Goal: Transaction & Acquisition: Download file/media

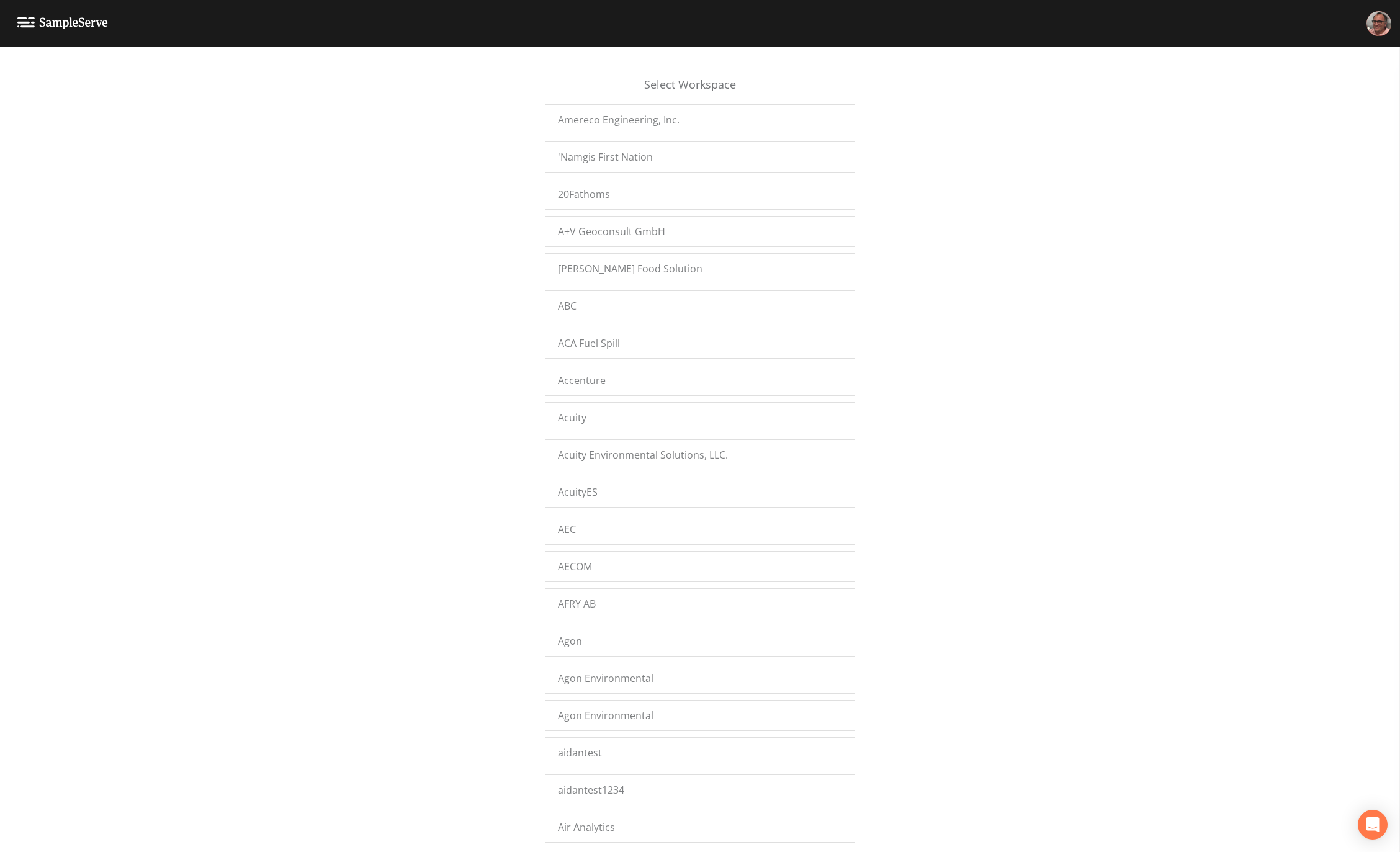
click at [308, 315] on div "Select Workspace Amereco Engineering, Inc. 'Namgis First Nation 20Fathoms A+V G…" at bounding box center [700, 453] width 1400 height 789
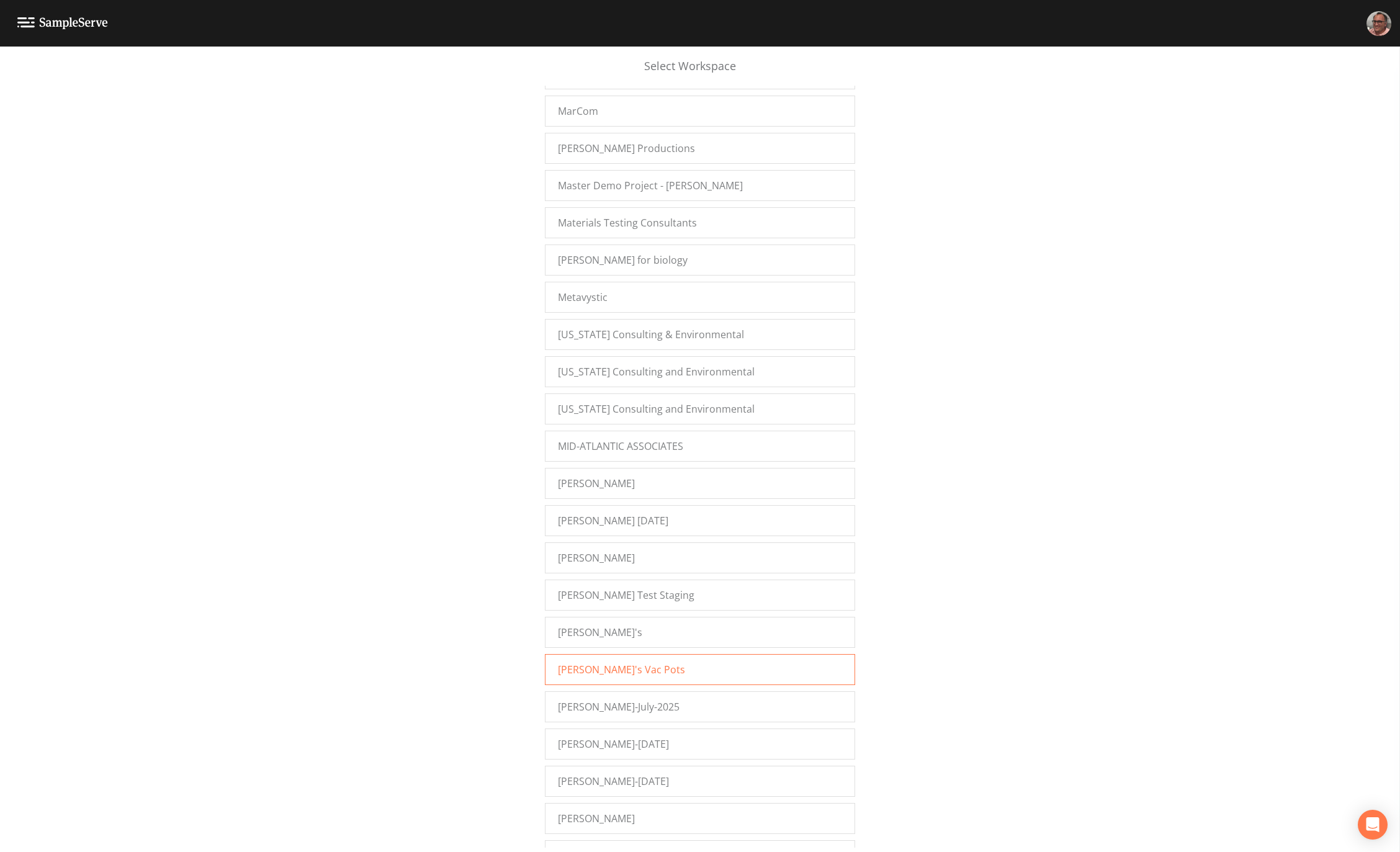
scroll to position [11416, 0]
click at [639, 654] on div "Mike's Vac Pots" at bounding box center [700, 668] width 310 height 31
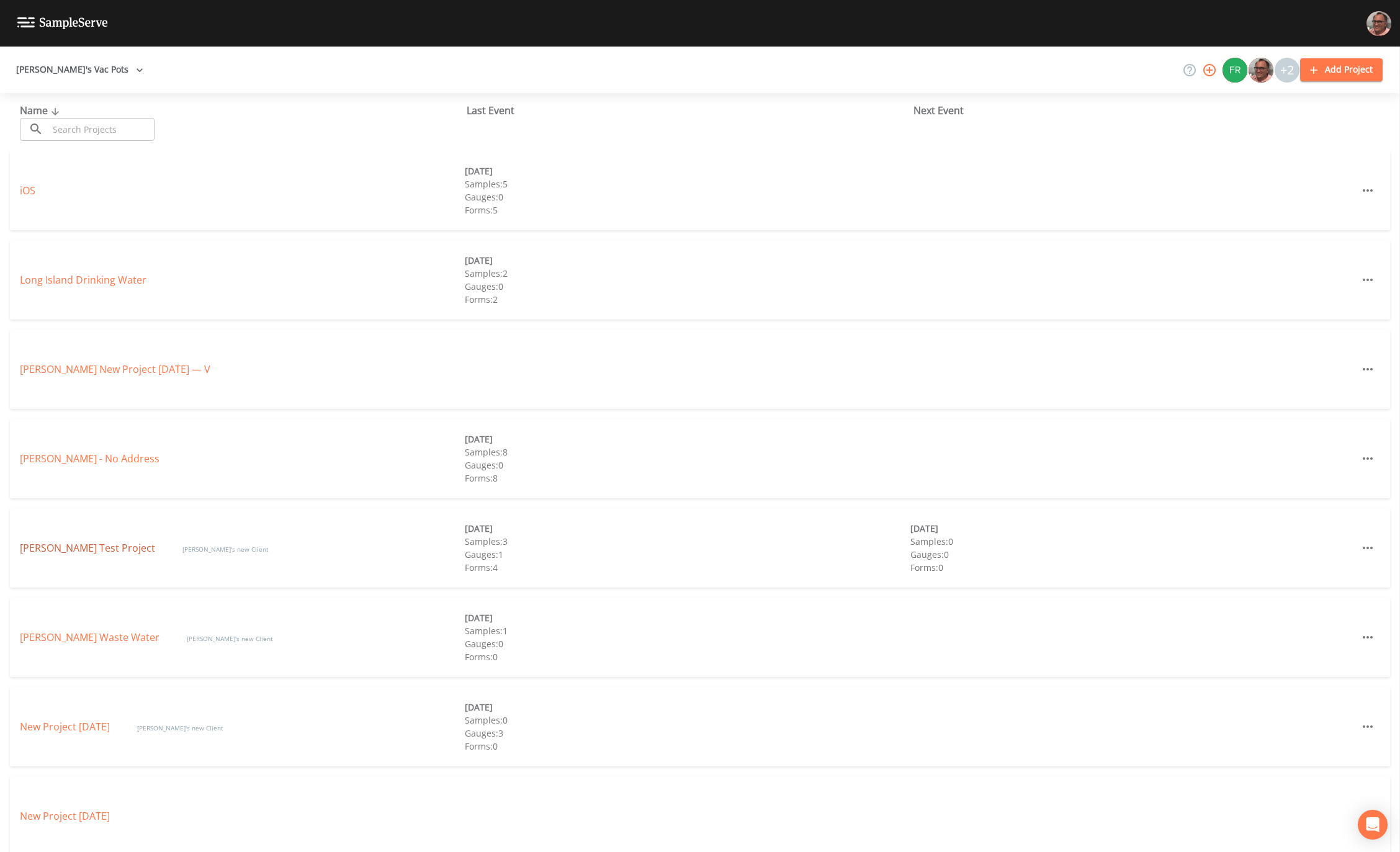
click at [46, 548] on link "Mike Test Project" at bounding box center [88, 547] width 138 height 13
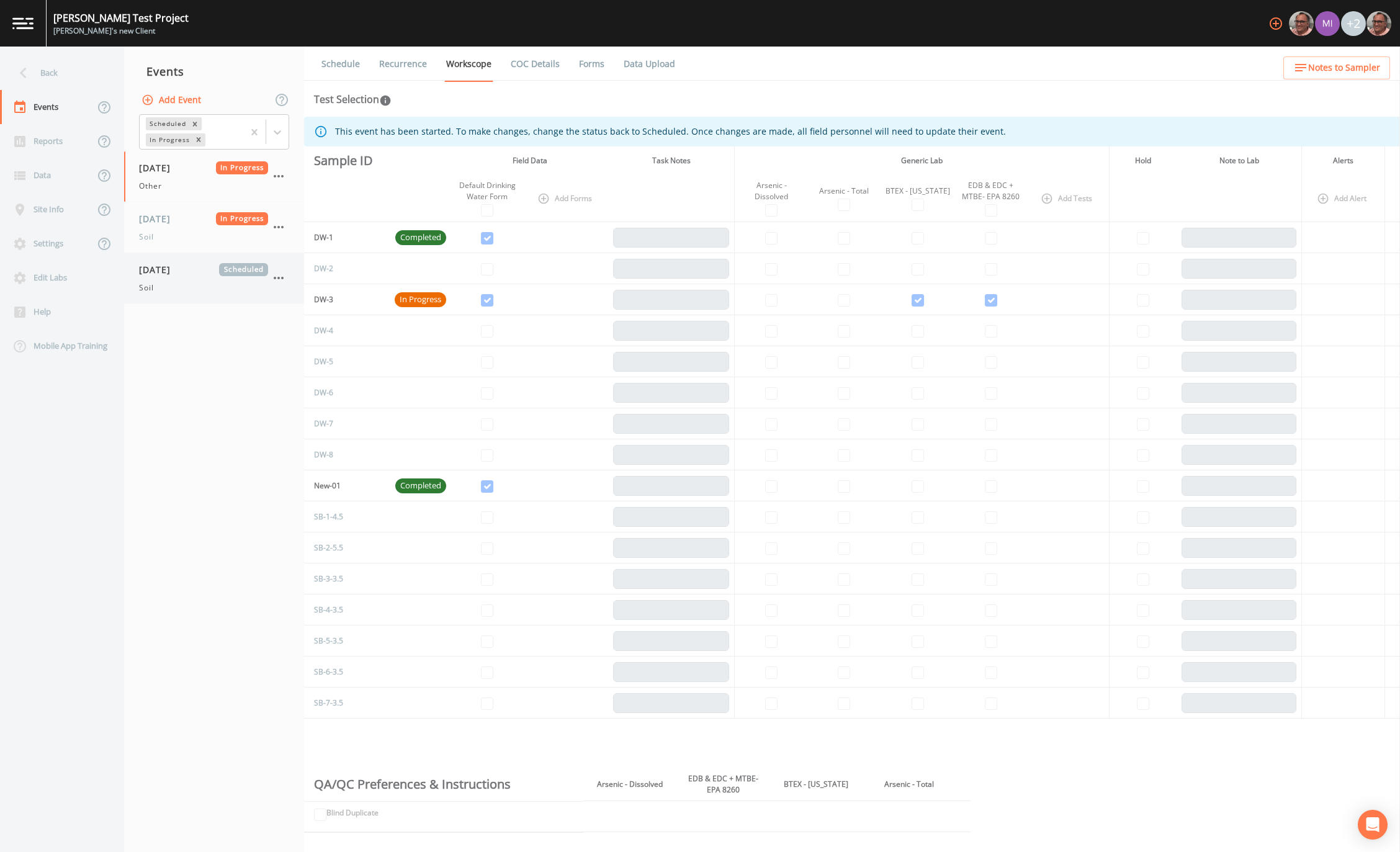
click at [166, 283] on div "Soil" at bounding box center [203, 288] width 129 height 11
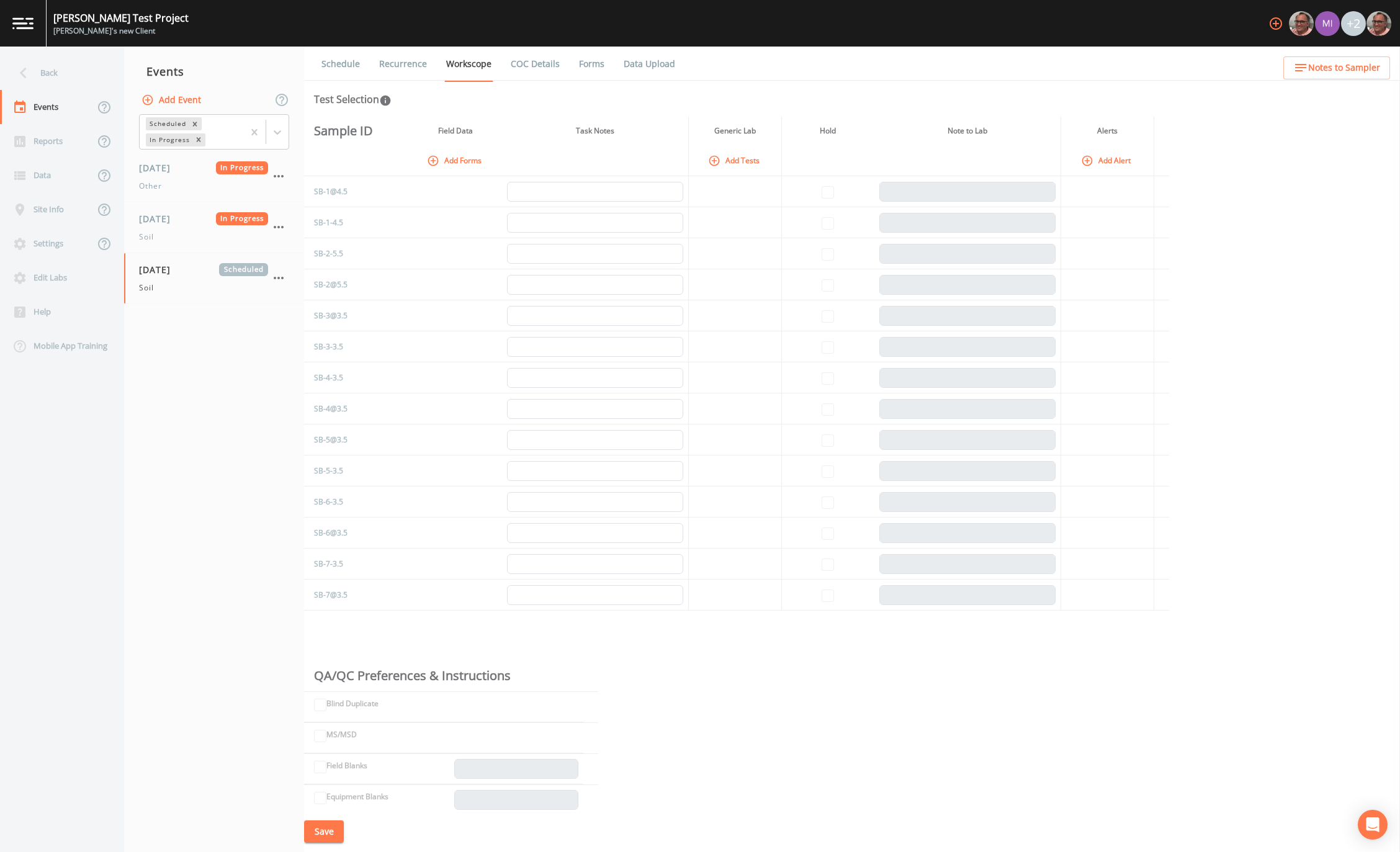
click at [400, 64] on link "Recurrence" at bounding box center [403, 64] width 51 height 35
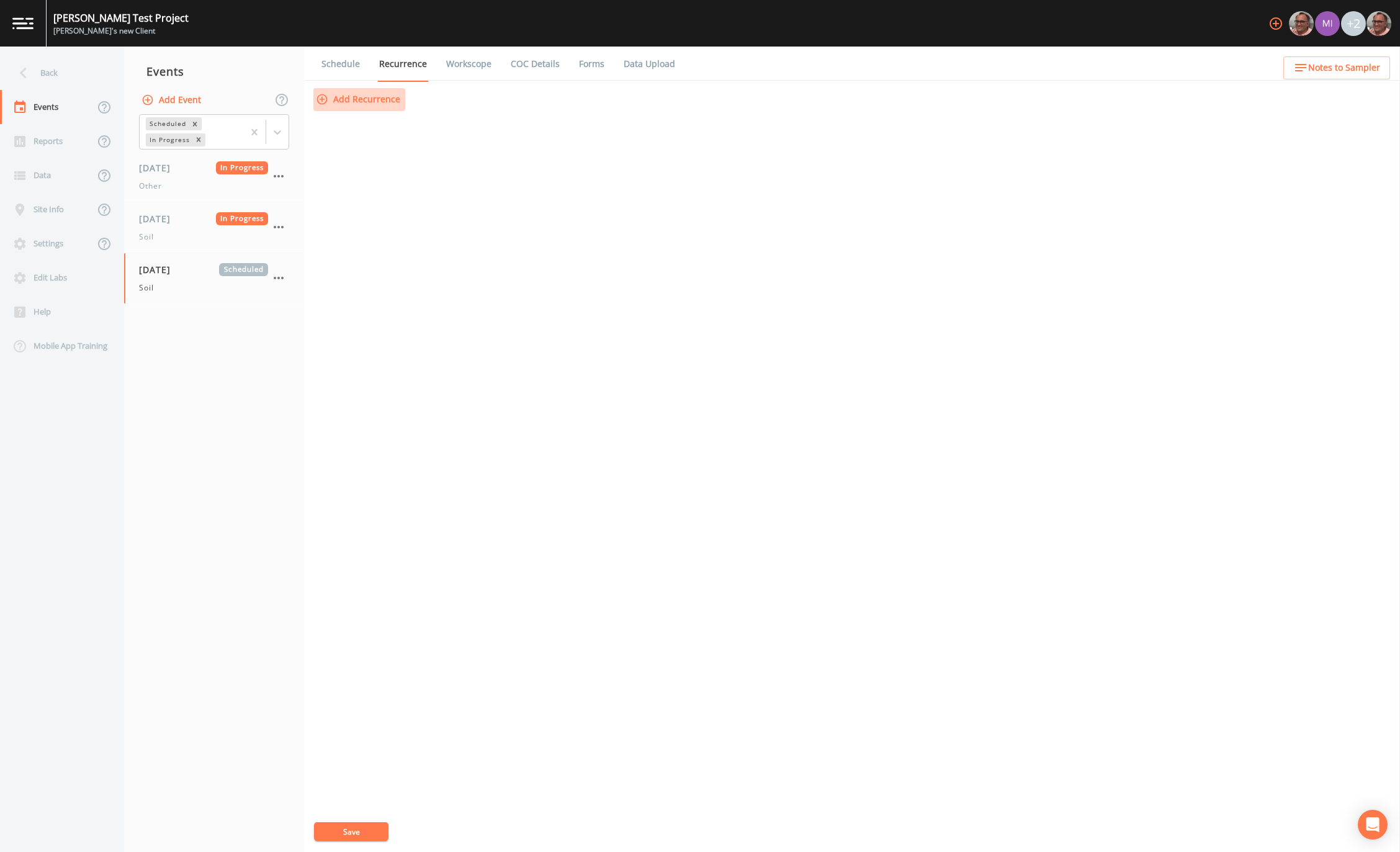
click at [371, 97] on button "Add Recurrence" at bounding box center [359, 100] width 92 height 23
click at [578, 216] on icon at bounding box center [570, 214] width 15 height 15
click at [569, 214] on input "[DATE]" at bounding box center [563, 208] width 12 height 12
drag, startPoint x: 548, startPoint y: 213, endPoint x: 618, endPoint y: 214, distance: 70.0
click at [618, 214] on div "Monday Tuesday Wednesday Thursday Friday Saturday Sunday" at bounding box center [499, 228] width 352 height 52
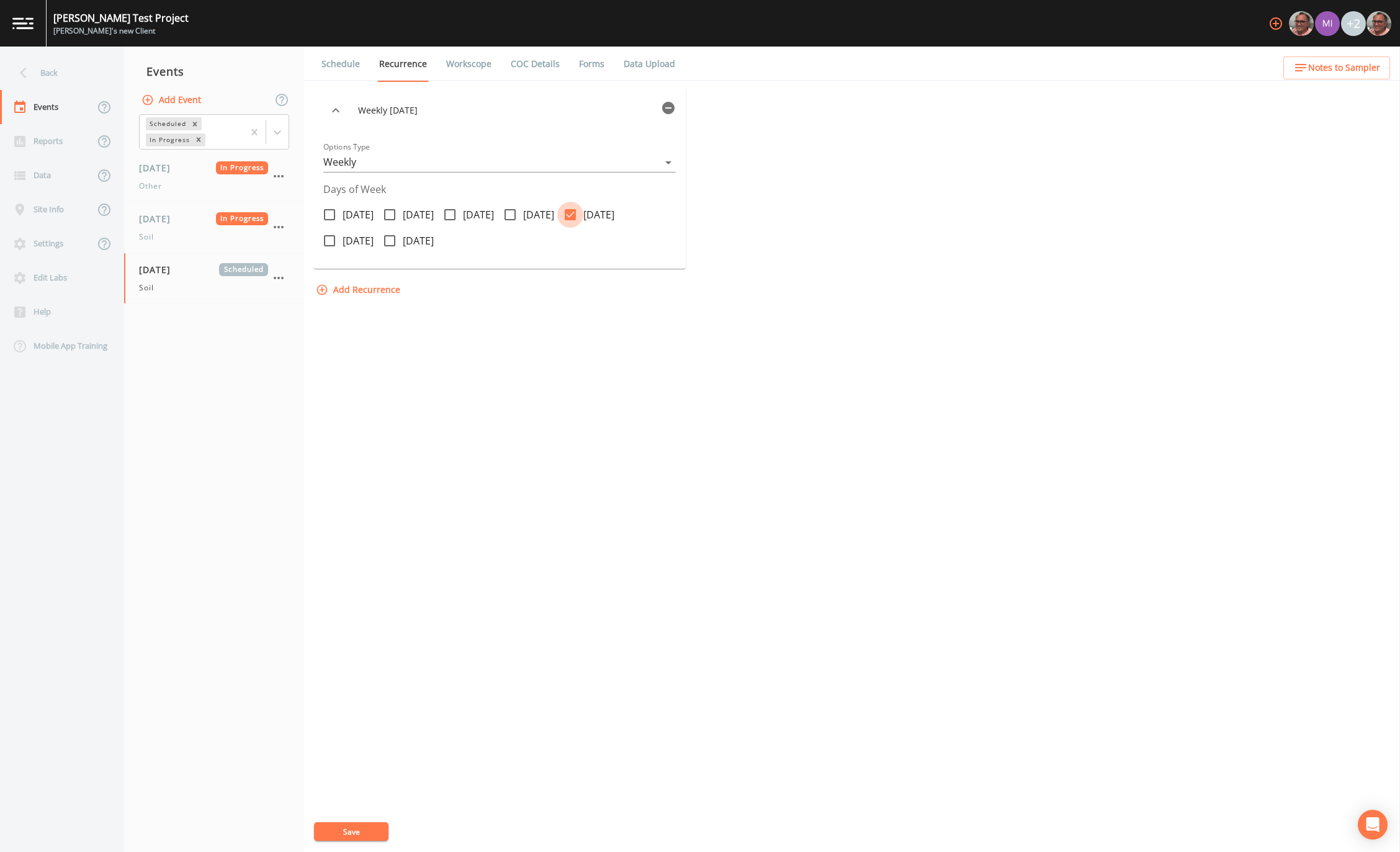
click at [576, 214] on icon at bounding box center [570, 214] width 11 height 11
click at [569, 214] on input "[DATE]" at bounding box center [563, 208] width 12 height 12
checkbox input "false"
click at [517, 213] on icon at bounding box center [511, 214] width 15 height 15
click at [510, 213] on input "[DATE]" at bounding box center [503, 208] width 12 height 12
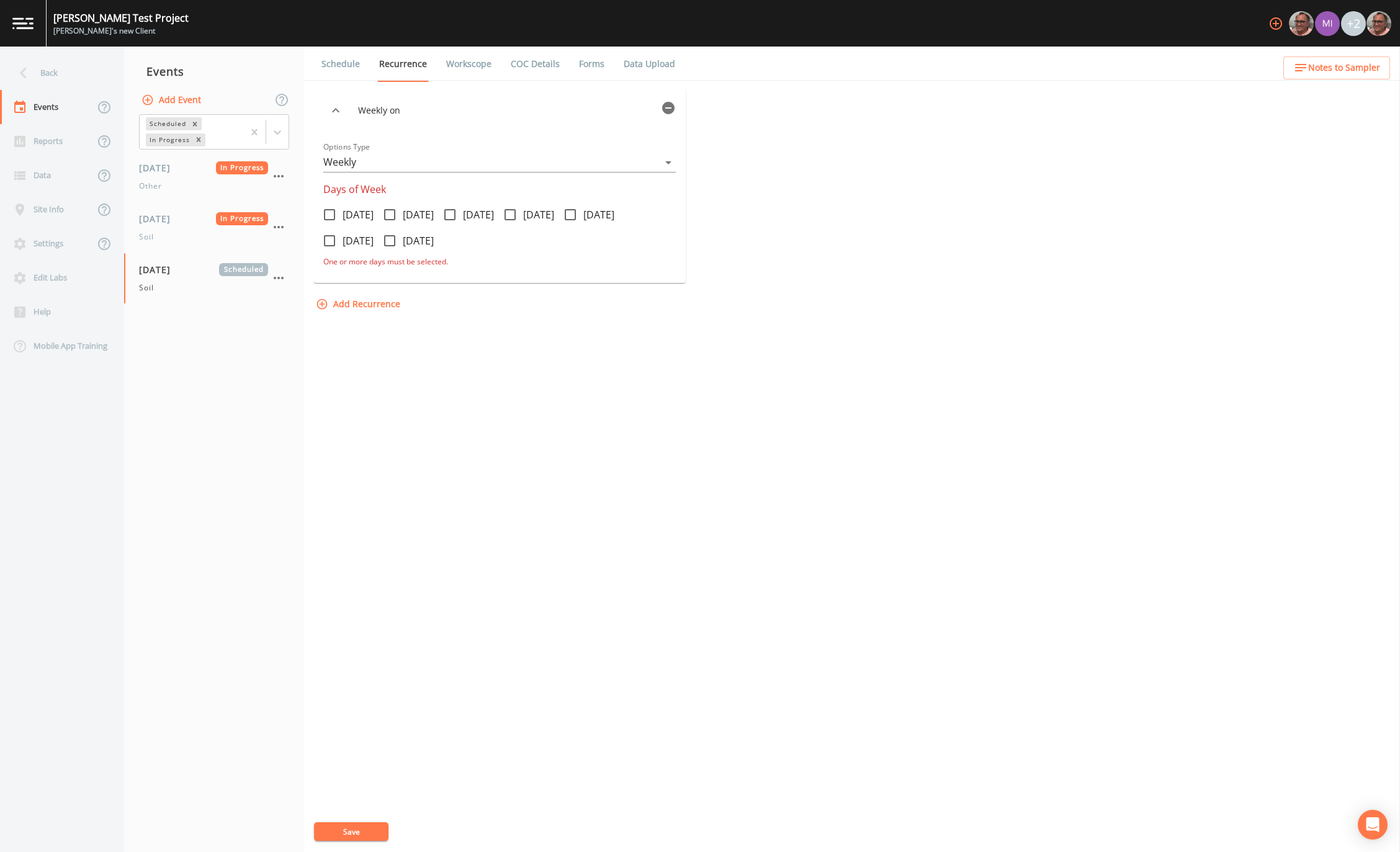
checkbox input "true"
drag, startPoint x: 351, startPoint y: 835, endPoint x: 419, endPoint y: 262, distance: 577.0
click at [419, 262] on form "Weekly on Thursday Options Type Weekly WEEKLY Days of Week Monday Tuesday Wedne…" at bounding box center [499, 194] width 372 height 213
click at [336, 65] on link "Schedule" at bounding box center [341, 64] width 42 height 35
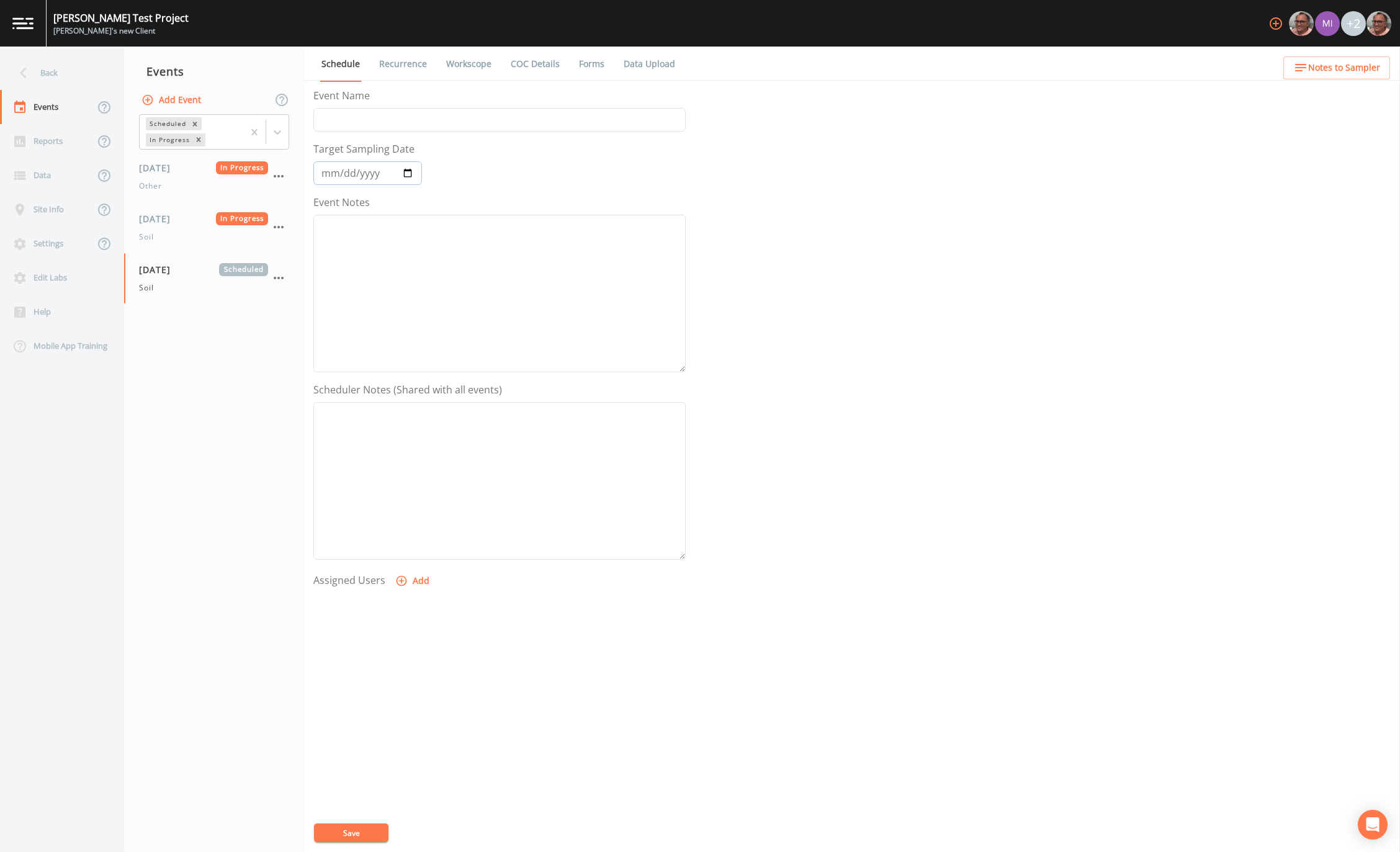
click at [406, 173] on input "2025-09-12" at bounding box center [367, 173] width 108 height 24
type input "2025-09-11"
click at [349, 835] on button "Save" at bounding box center [351, 833] width 74 height 19
click at [211, 287] on div "Soil" at bounding box center [203, 288] width 129 height 11
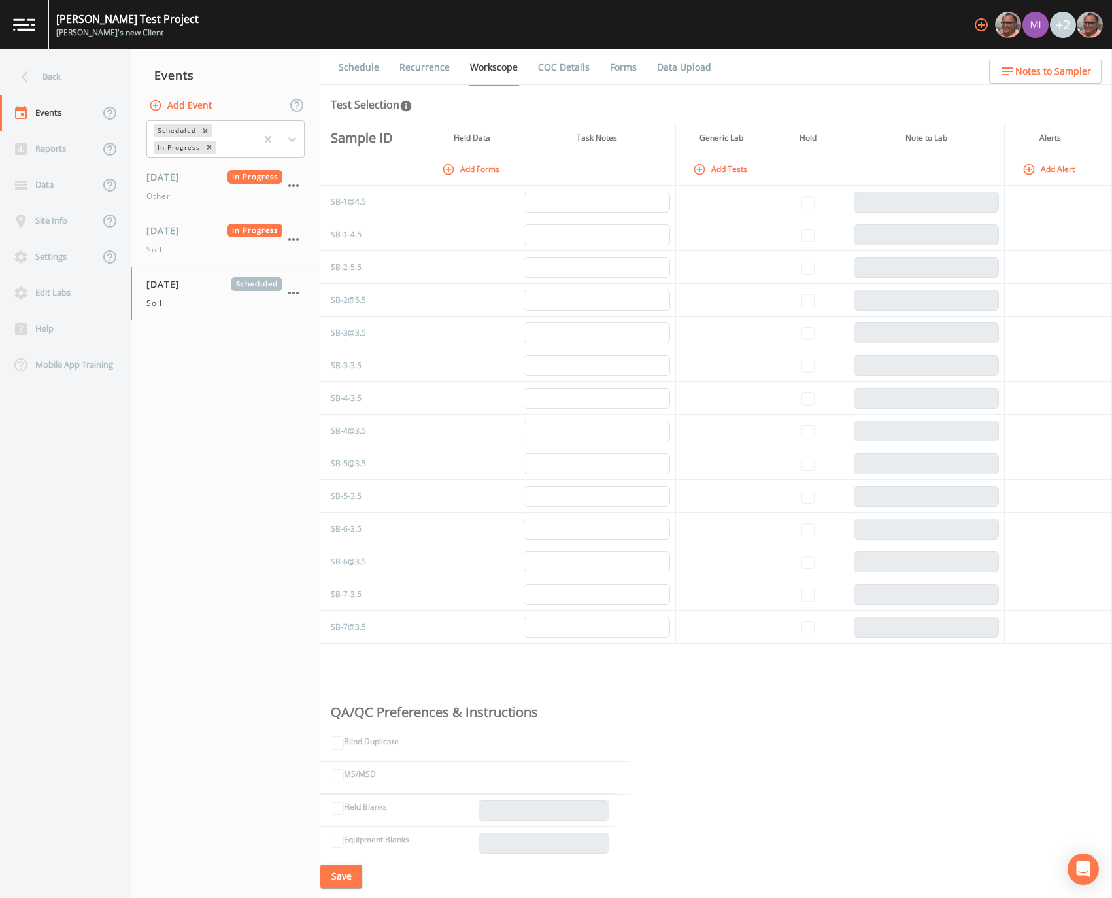
click at [428, 69] on link "Recurrence" at bounding box center [425, 67] width 54 height 37
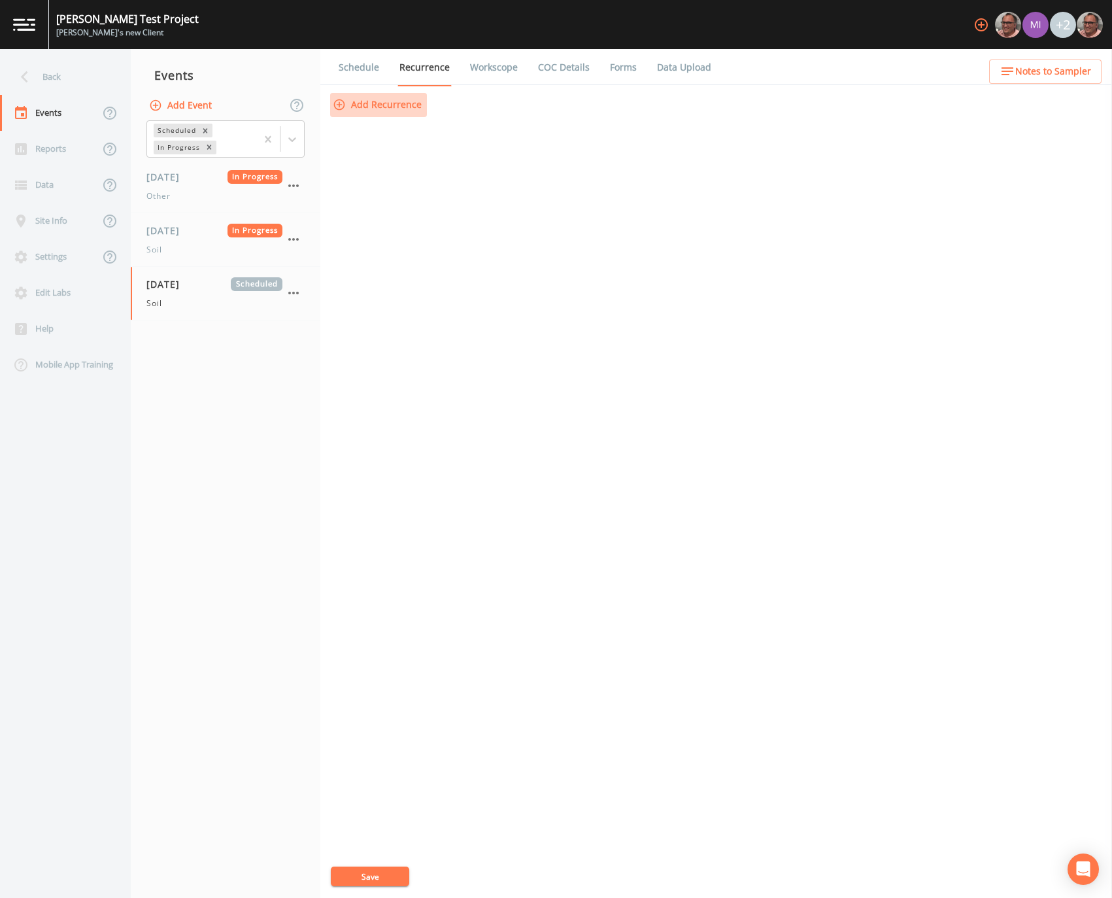
click at [390, 107] on button "Add Recurrence" at bounding box center [378, 105] width 97 height 24
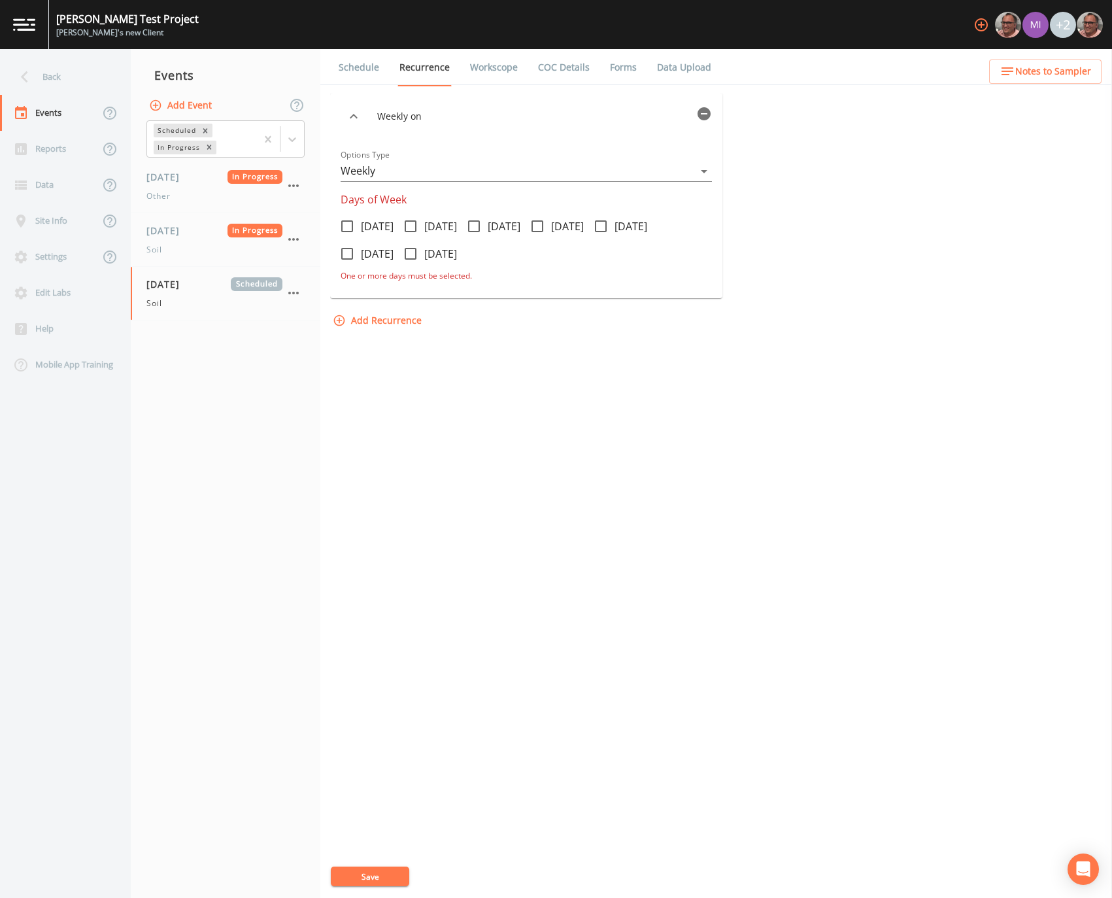
click at [584, 220] on span "[DATE]" at bounding box center [567, 226] width 33 height 16
click at [537, 220] on input "[DATE]" at bounding box center [530, 219] width 13 height 13
checkbox input "true"
click at [371, 876] on button "Save" at bounding box center [370, 876] width 78 height 20
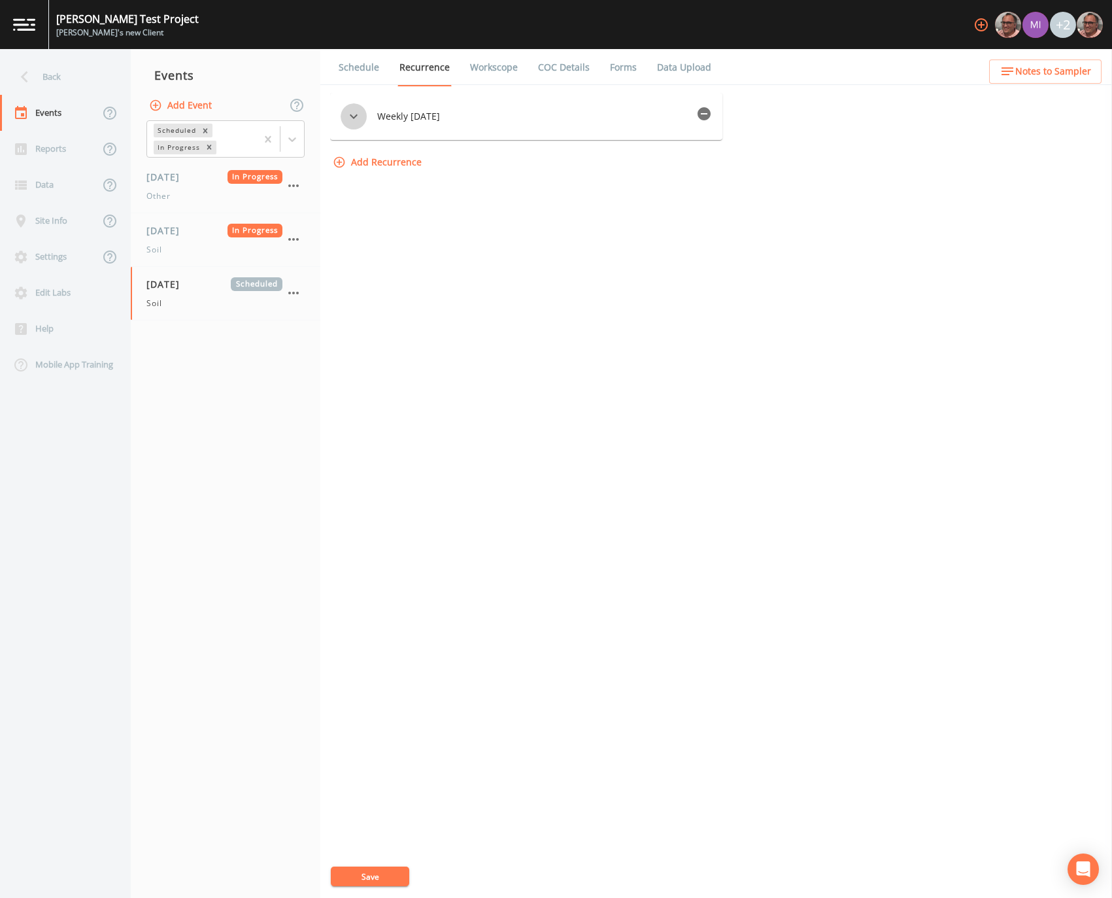
click at [356, 118] on icon "button" at bounding box center [354, 117] width 16 height 16
click at [459, 316] on div "Weekly on Thursday Options Type Weekly WEEKLY Days of Week Monday Tuesday Wedne…" at bounding box center [716, 495] width 772 height 805
click at [347, 122] on icon "button" at bounding box center [354, 117] width 16 height 16
click at [624, 400] on div "Weekly on Thursday Options Type Weekly WEEKLY Days of Week Monday Tuesday Wedne…" at bounding box center [716, 495] width 772 height 805
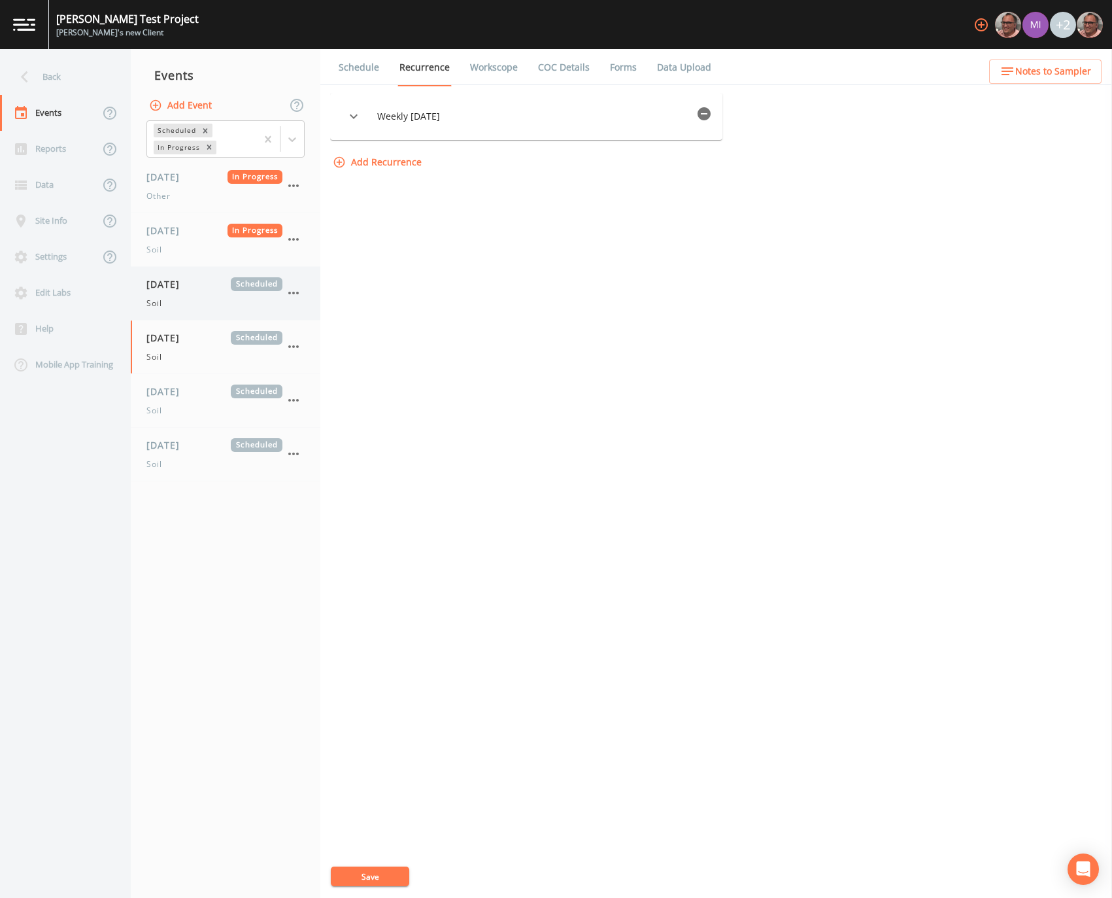
click at [186, 298] on div "Soil" at bounding box center [214, 304] width 136 height 12
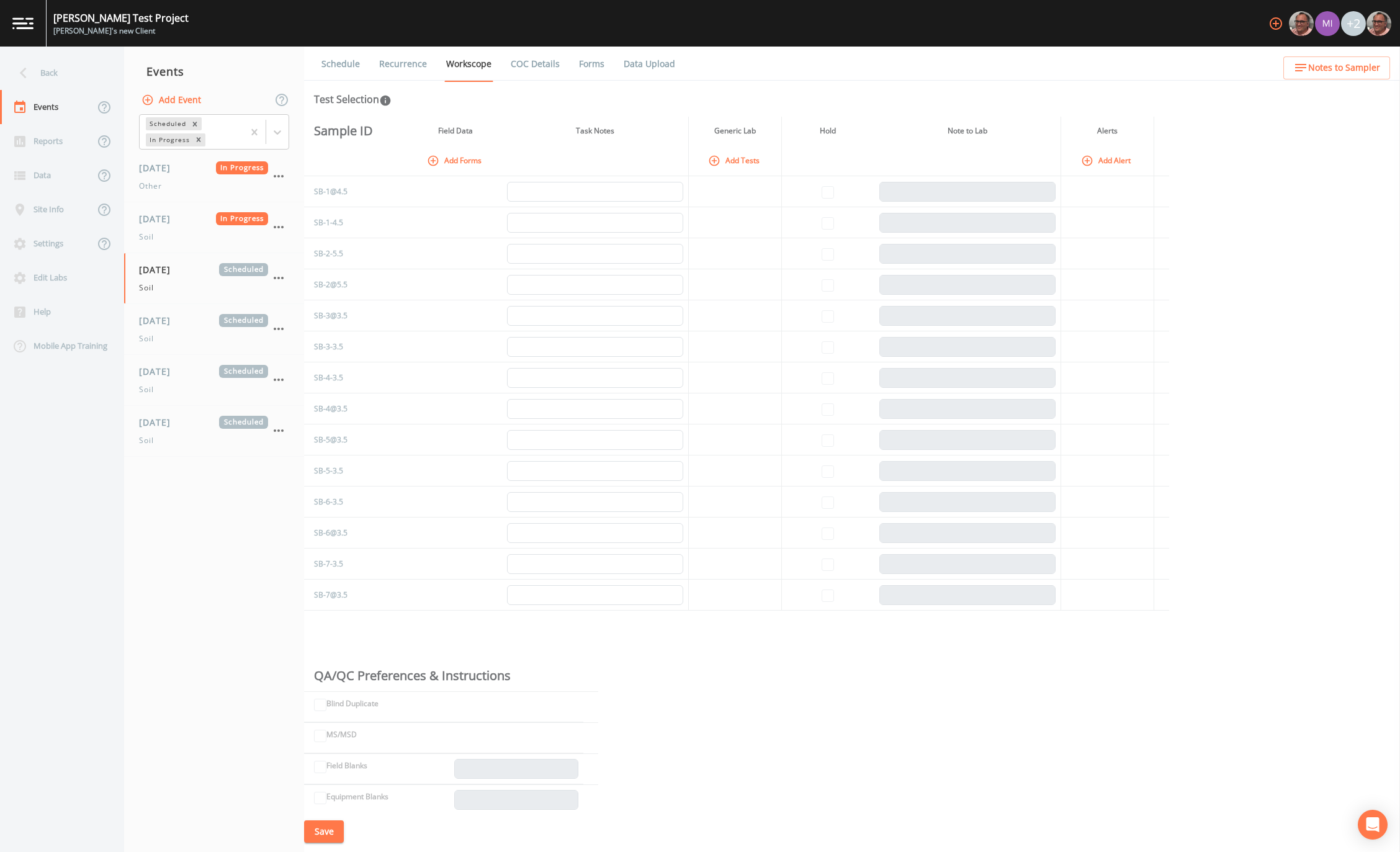
click at [399, 65] on link "Recurrence" at bounding box center [403, 64] width 51 height 35
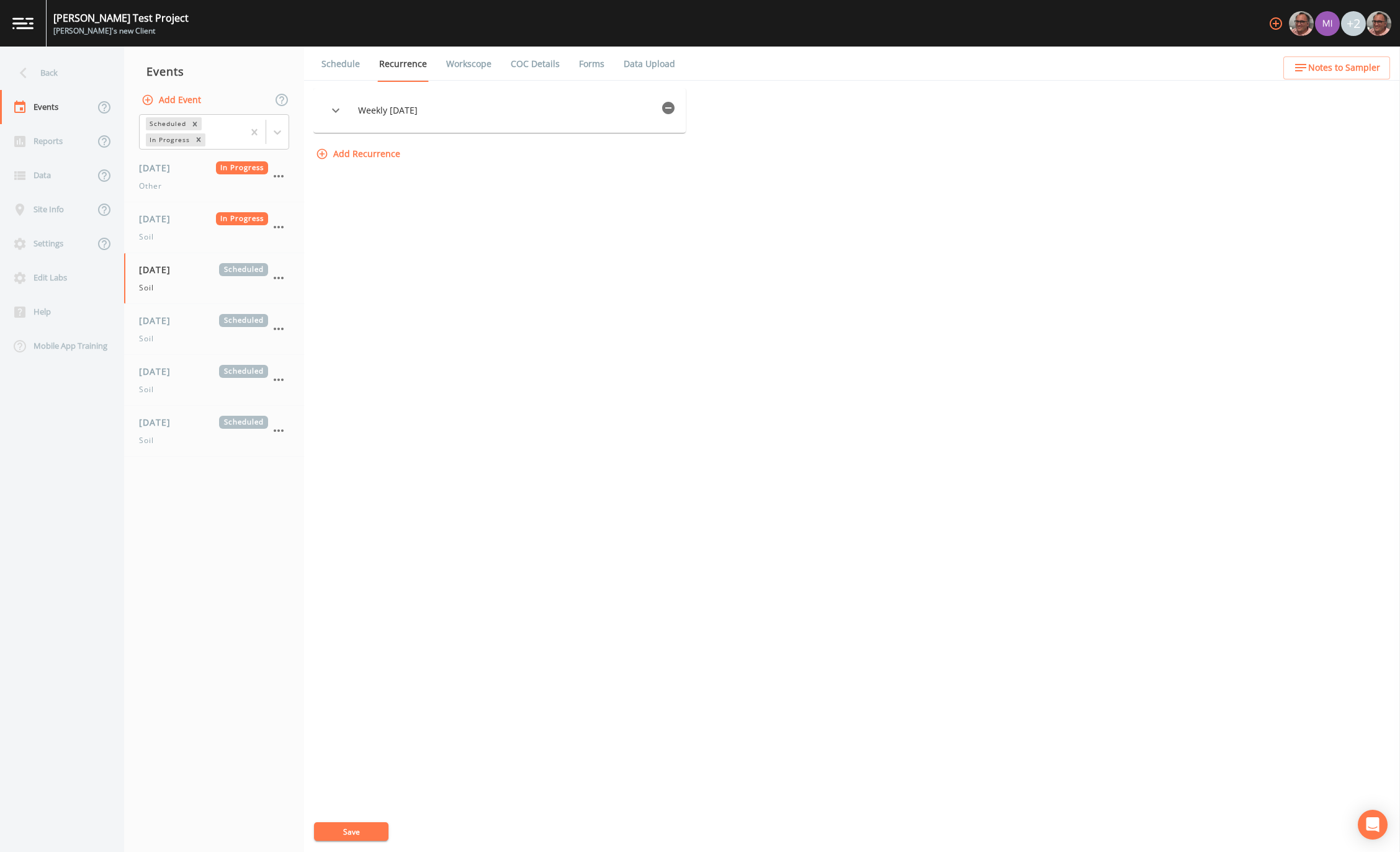
click at [670, 110] on icon "button" at bounding box center [668, 107] width 12 height 12
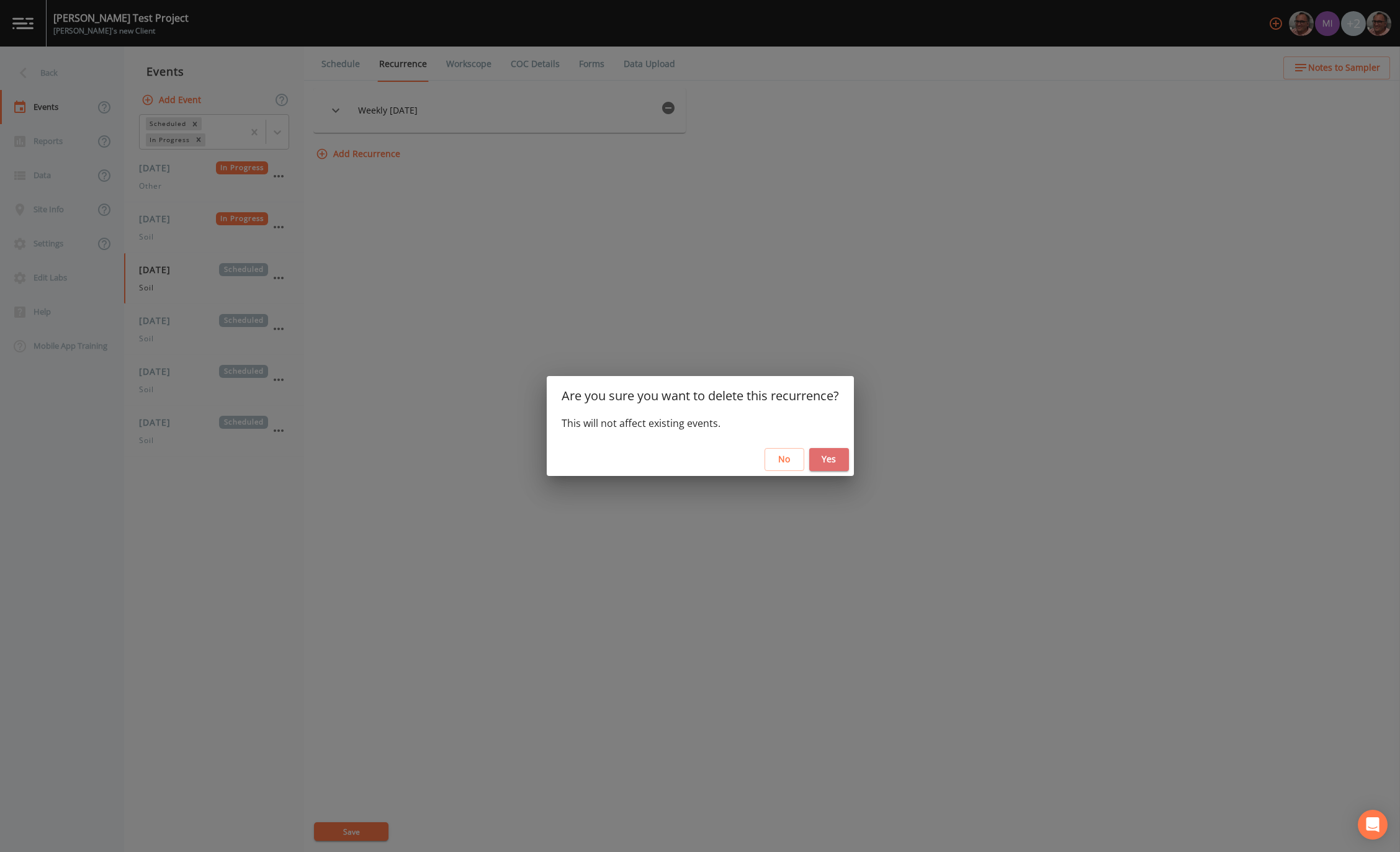
click at [833, 463] on button "Yes" at bounding box center [830, 459] width 40 height 23
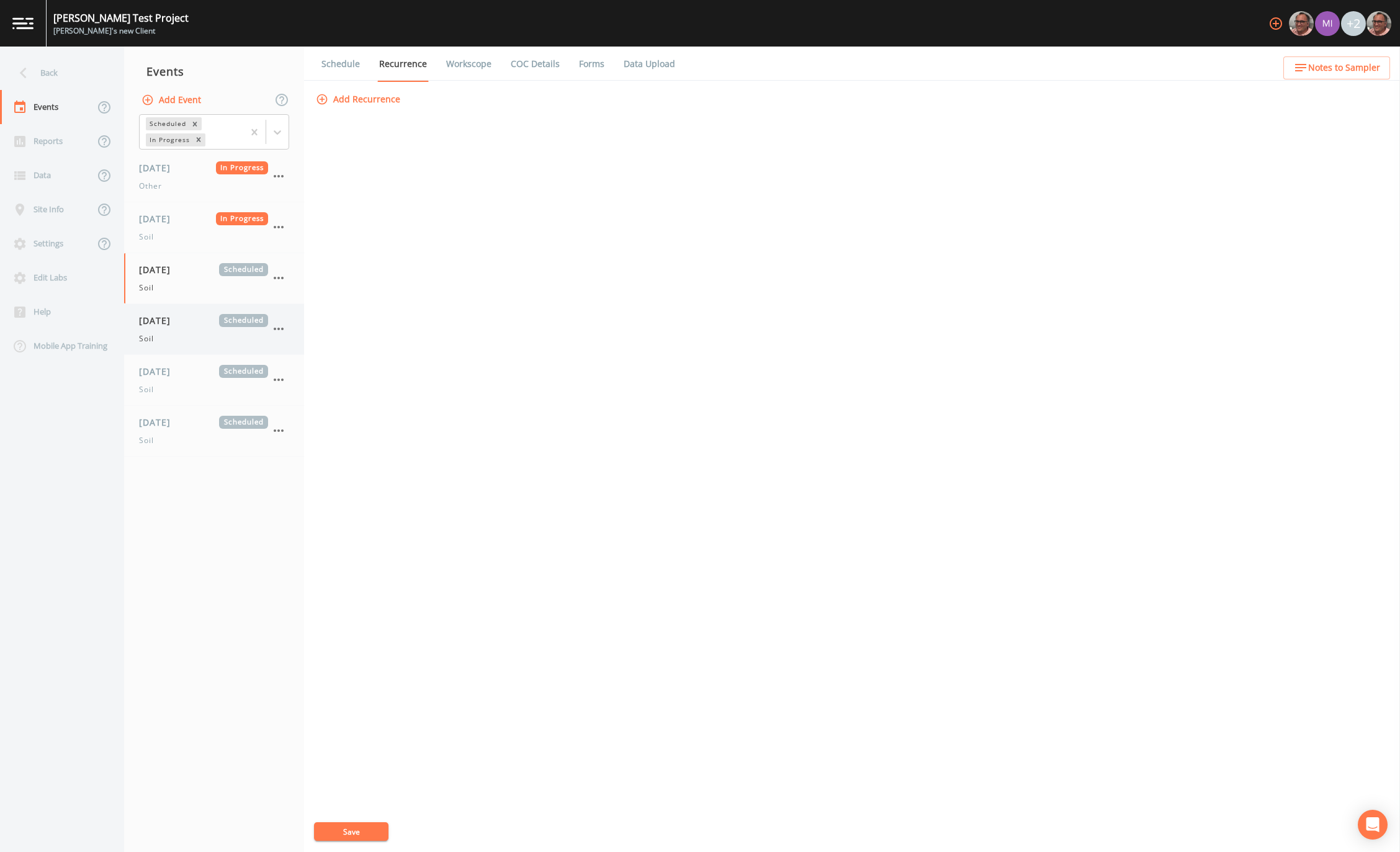
click at [175, 326] on span "[DATE]" at bounding box center [159, 321] width 41 height 13
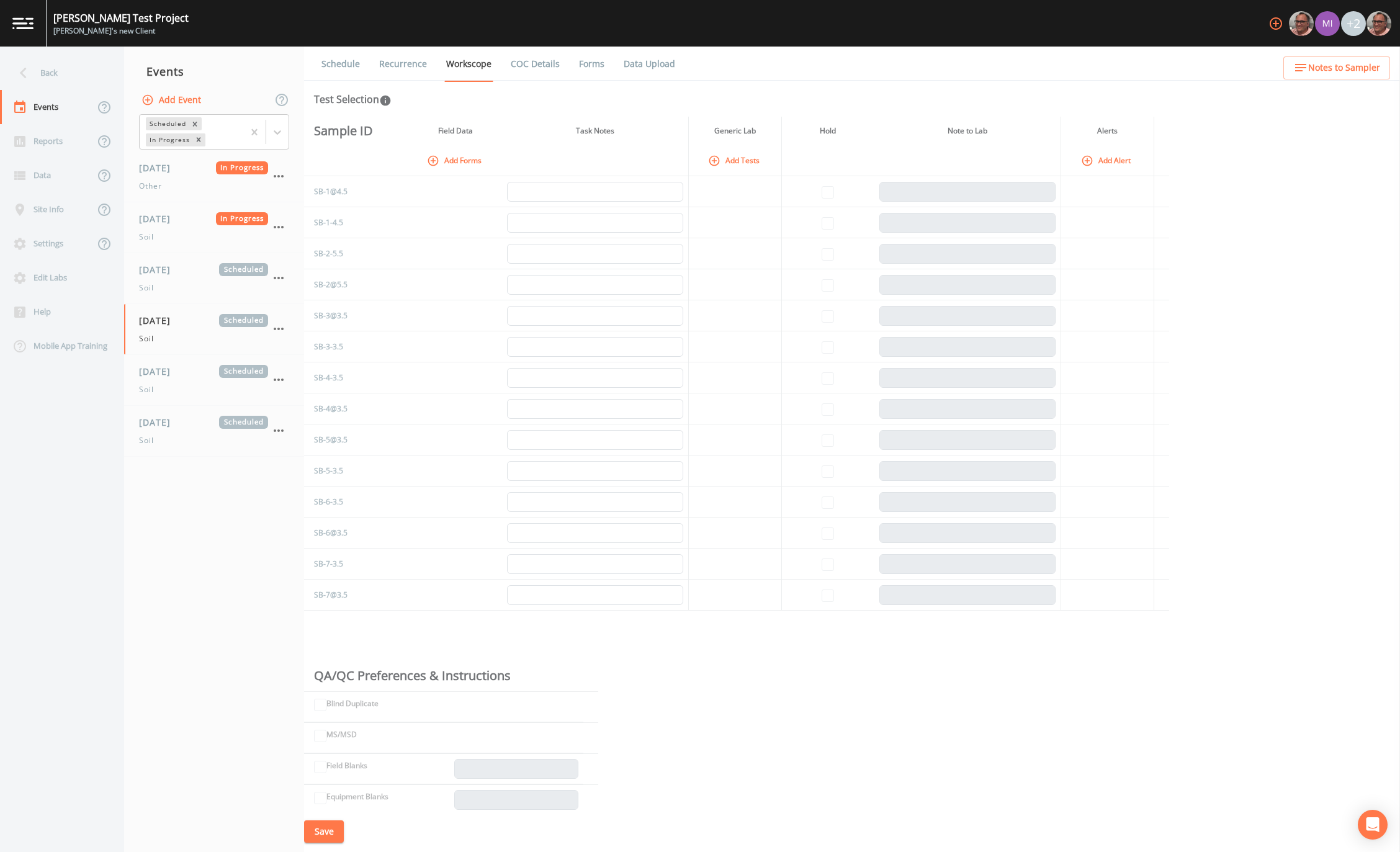
click at [412, 56] on link "Recurrence" at bounding box center [403, 64] width 51 height 35
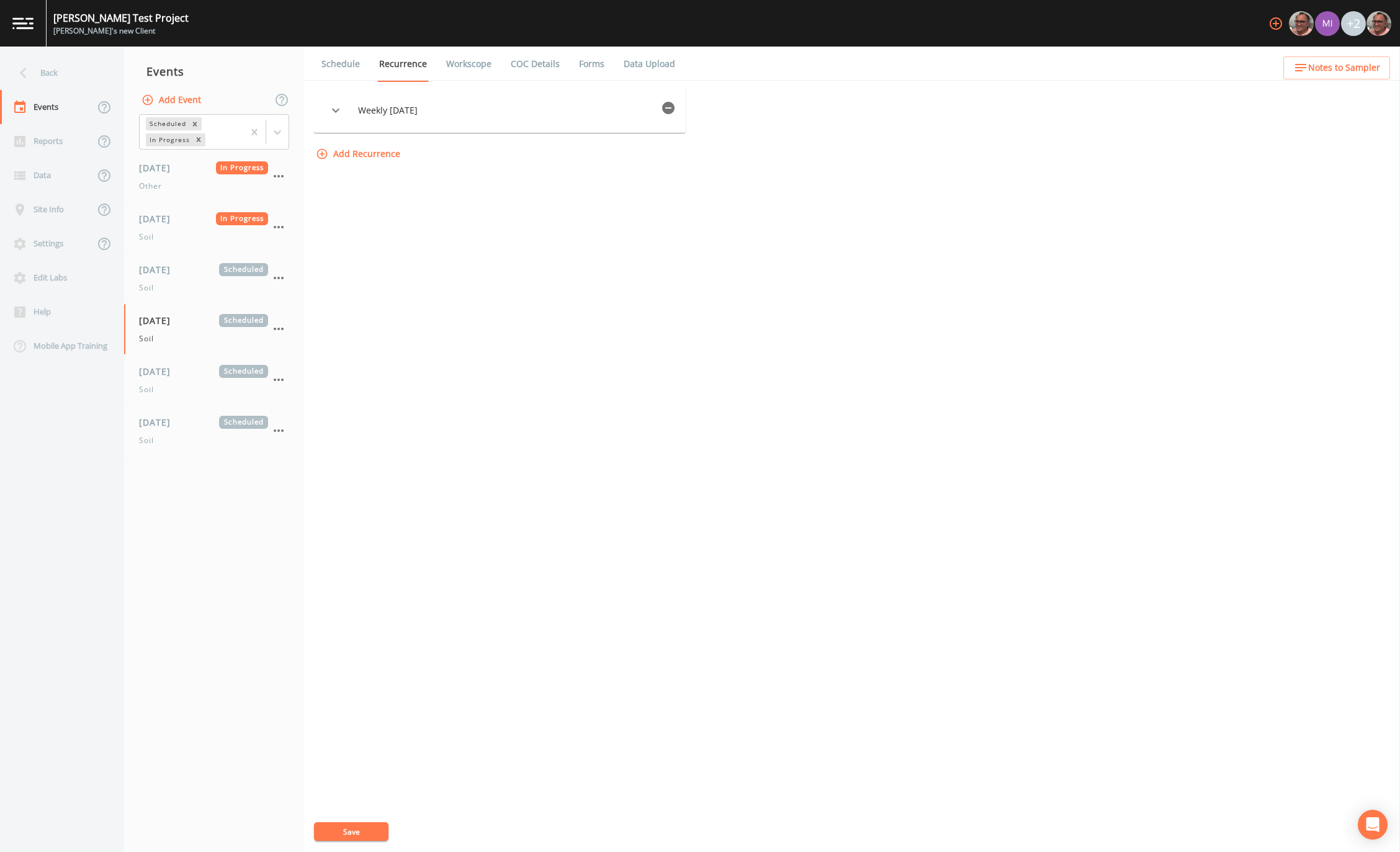
click at [668, 114] on icon "button" at bounding box center [668, 107] width 12 height 12
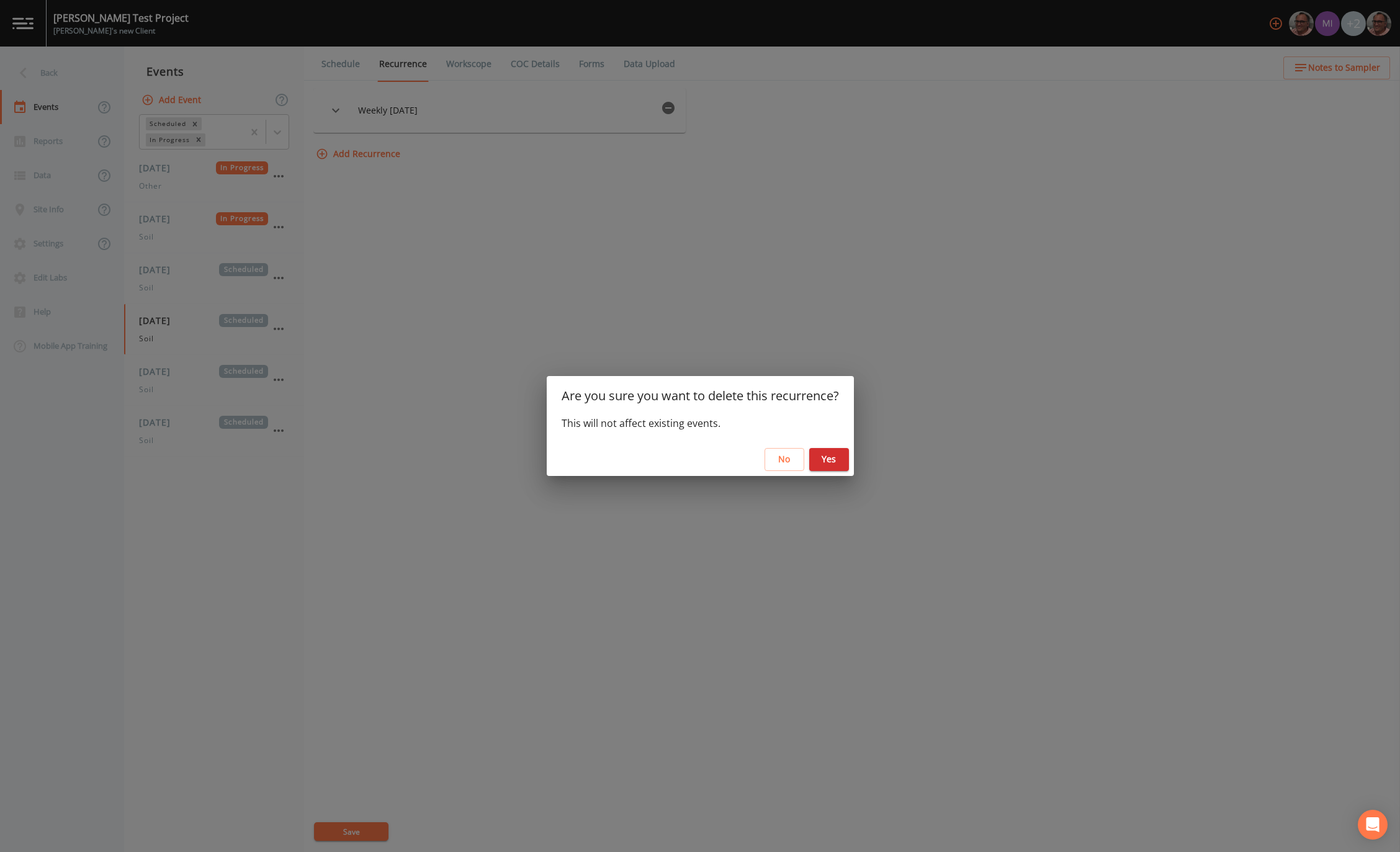
click at [824, 461] on button "Yes" at bounding box center [830, 459] width 40 height 23
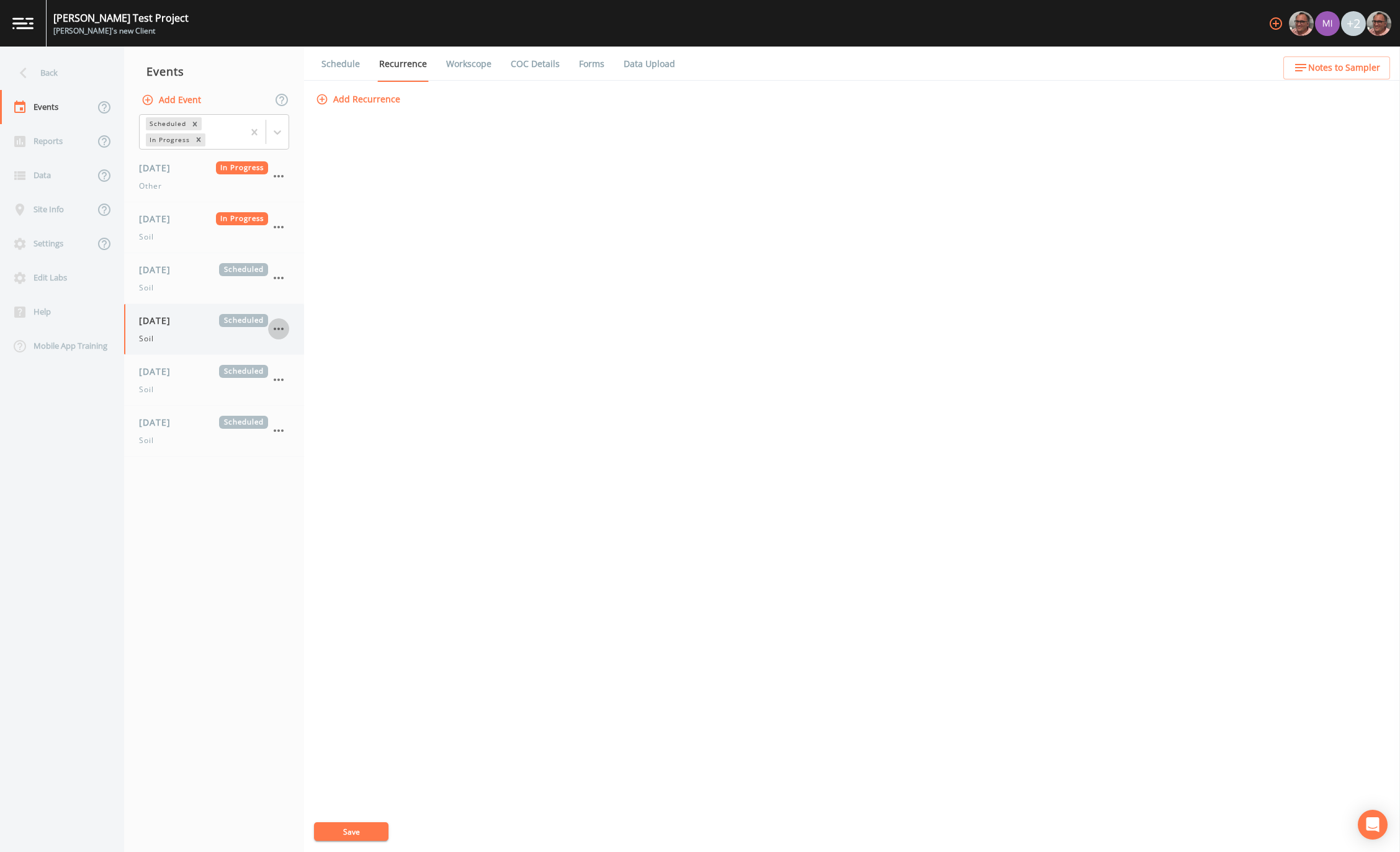
click at [281, 323] on icon "button" at bounding box center [279, 329] width 15 height 15
click at [302, 402] on p "Delete" at bounding box center [340, 401] width 80 height 15
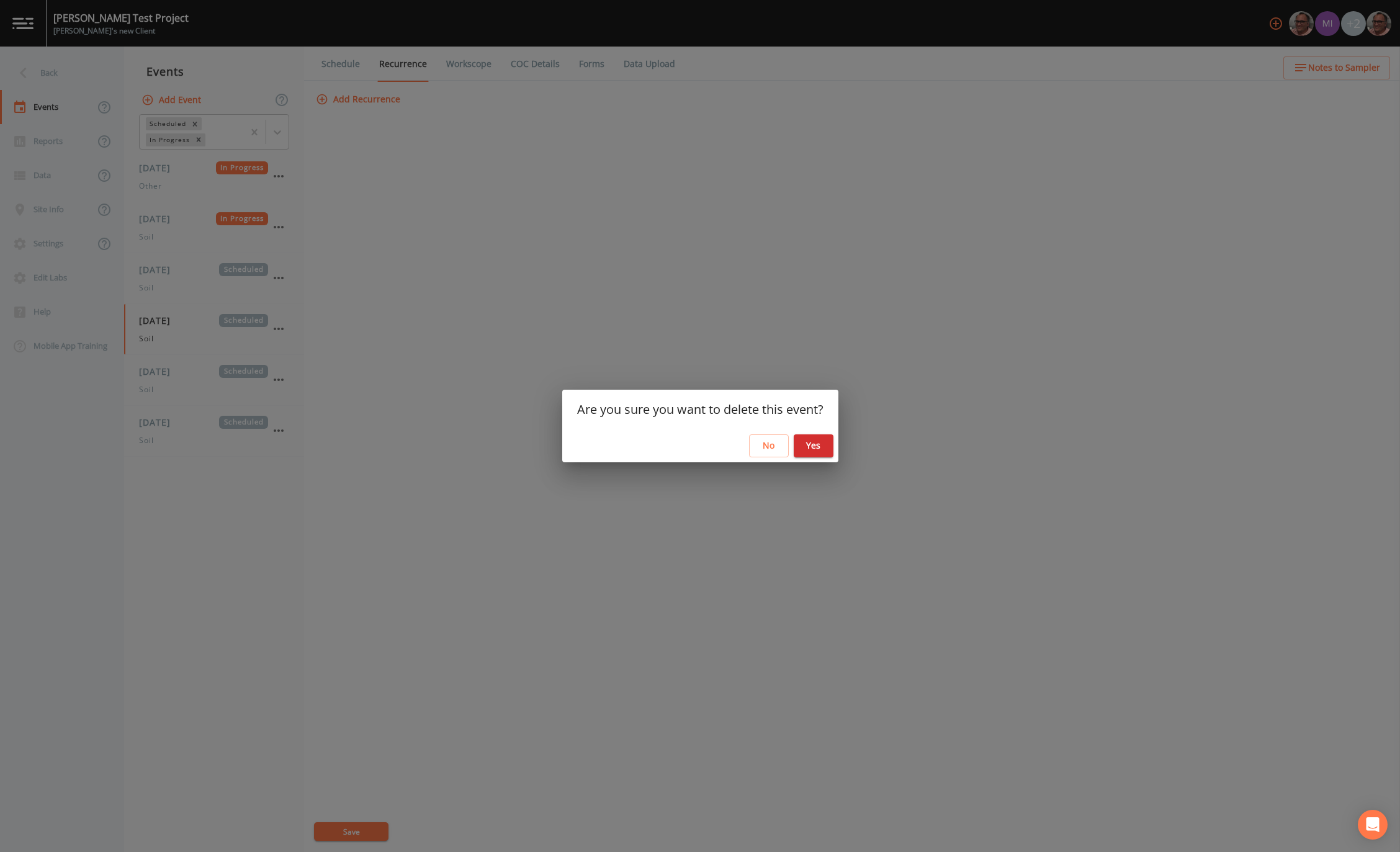
click at [820, 458] on div "No Yes" at bounding box center [700, 446] width 276 height 33
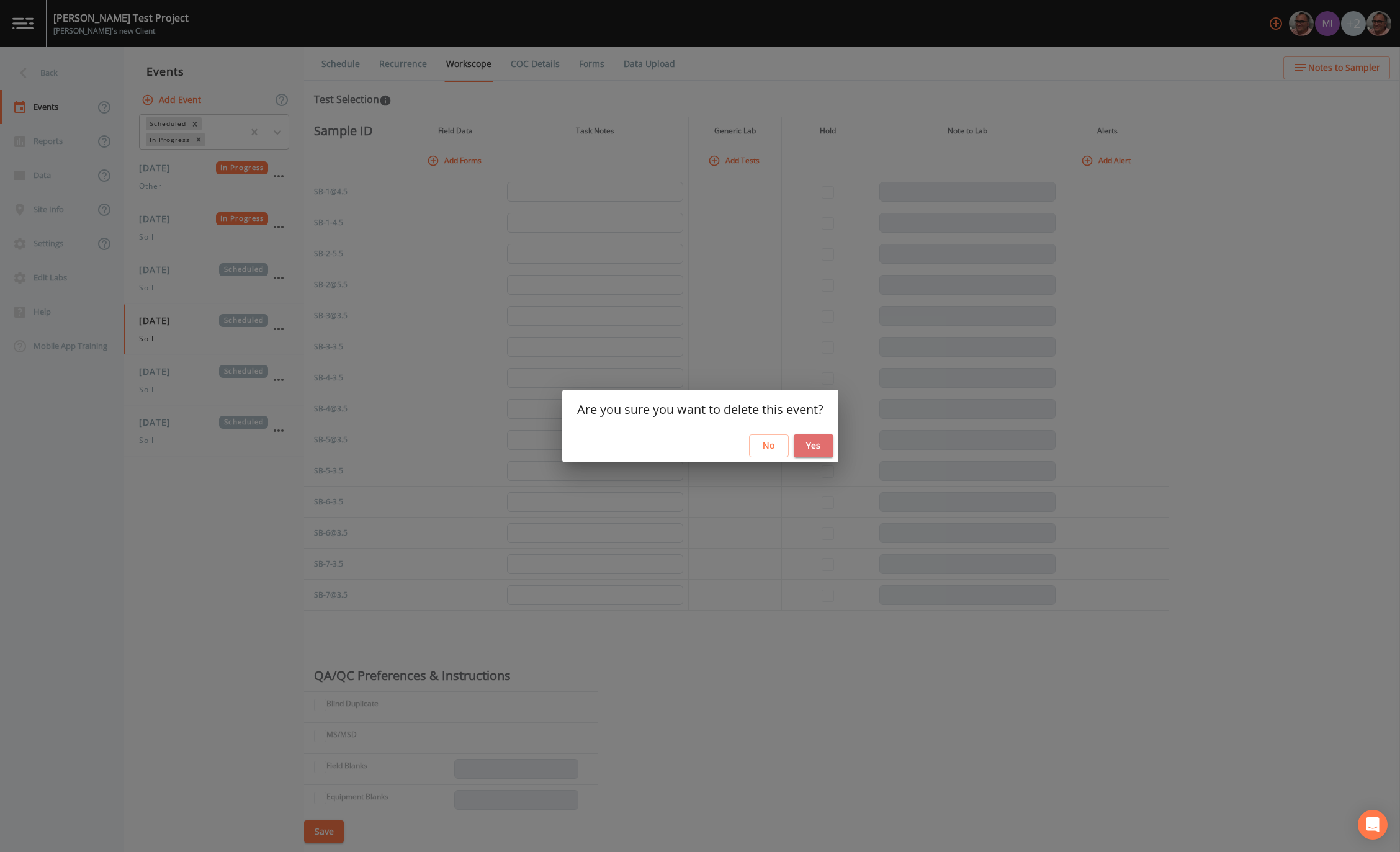
click at [817, 444] on button "Yes" at bounding box center [813, 446] width 40 height 23
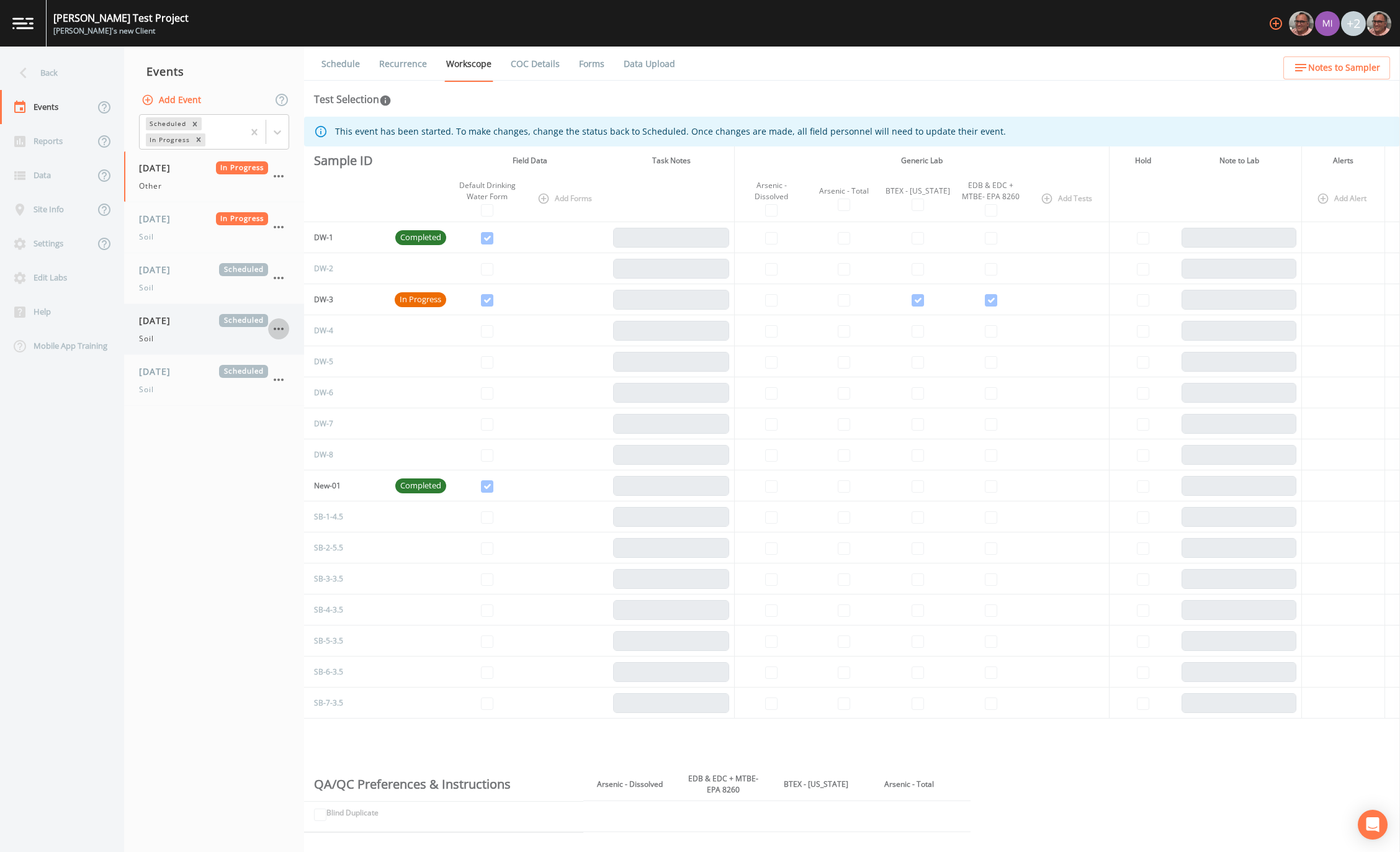
click at [276, 324] on icon "button" at bounding box center [279, 329] width 15 height 15
click at [322, 398] on p "Delete" at bounding box center [340, 401] width 80 height 15
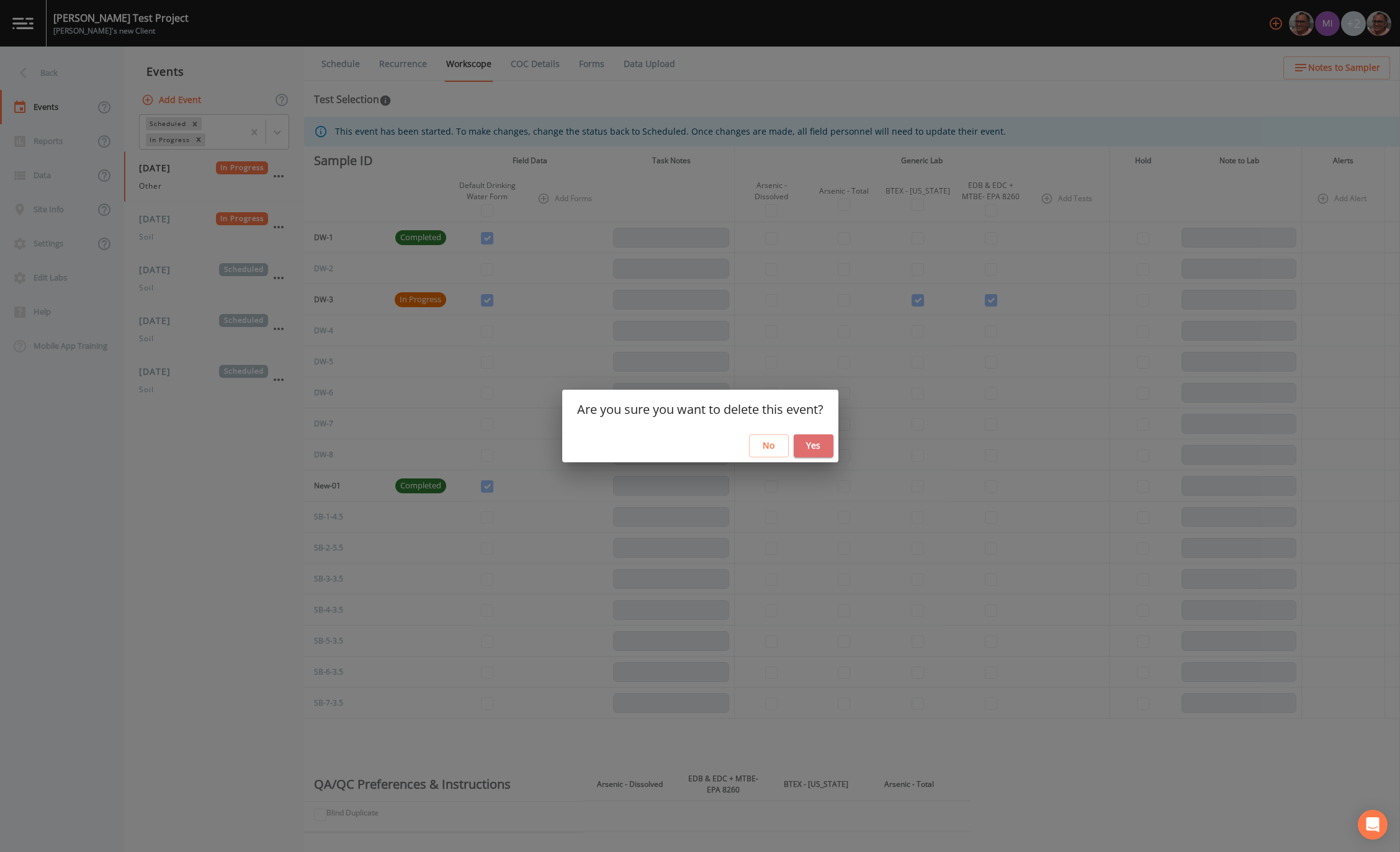
click at [817, 446] on button "Yes" at bounding box center [813, 446] width 40 height 23
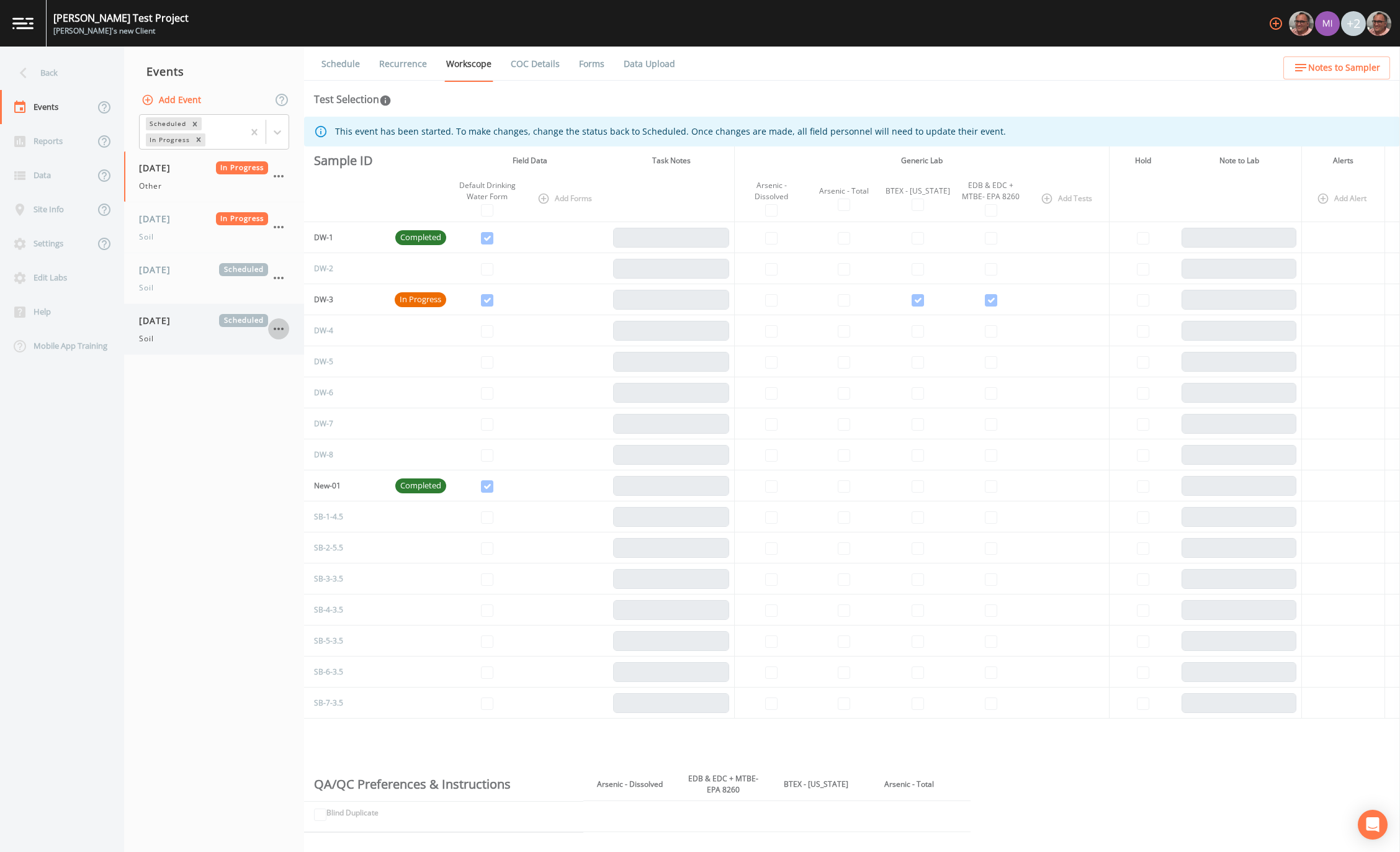
click at [278, 329] on icon "button" at bounding box center [278, 328] width 9 height 3
click at [312, 404] on p "Delete" at bounding box center [340, 401] width 80 height 15
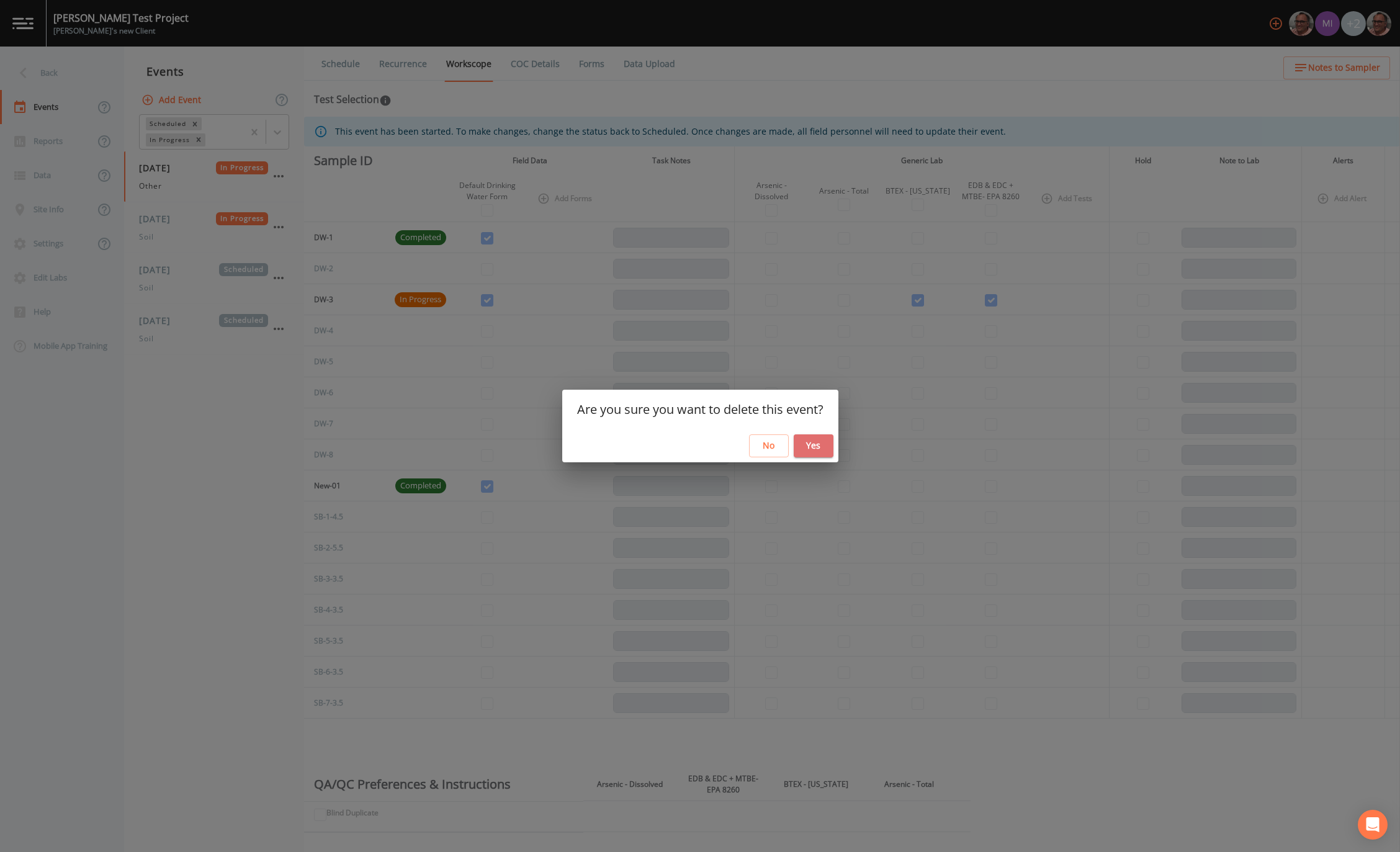
click at [821, 446] on button "Yes" at bounding box center [813, 446] width 40 height 23
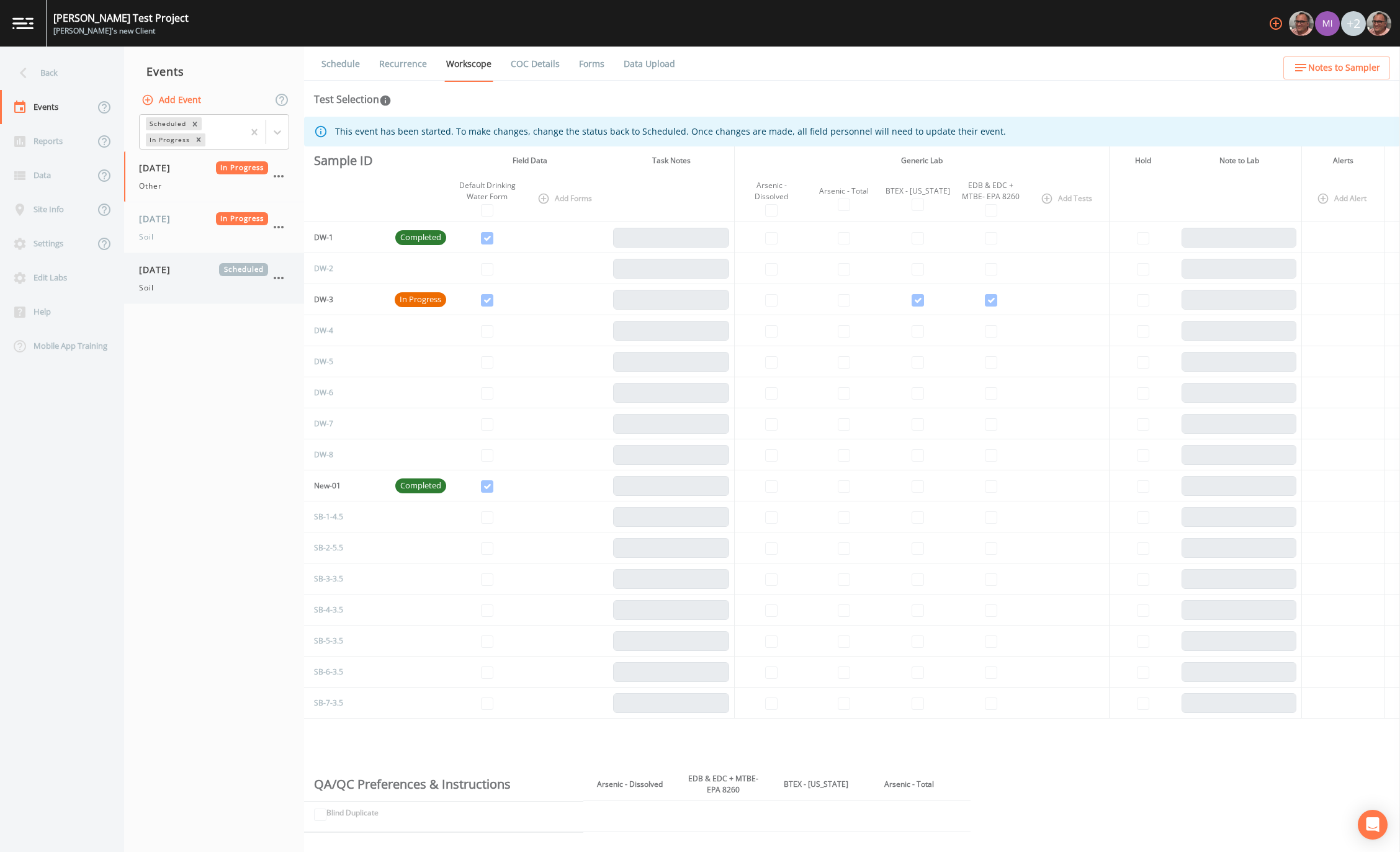
click at [200, 277] on div "09/11/2025 Scheduled Soil" at bounding box center [203, 278] width 129 height 30
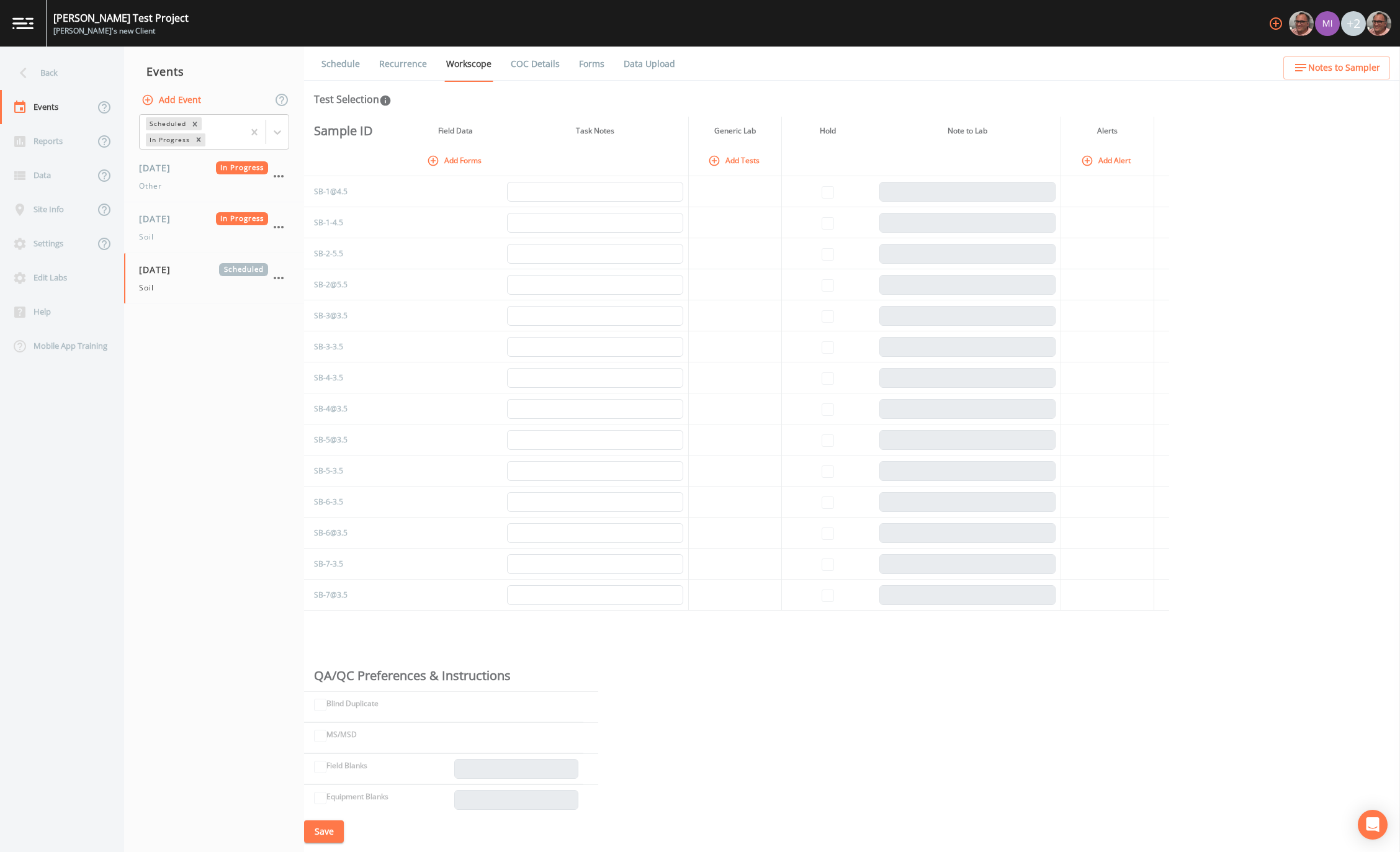
click at [403, 61] on link "Recurrence" at bounding box center [403, 64] width 51 height 35
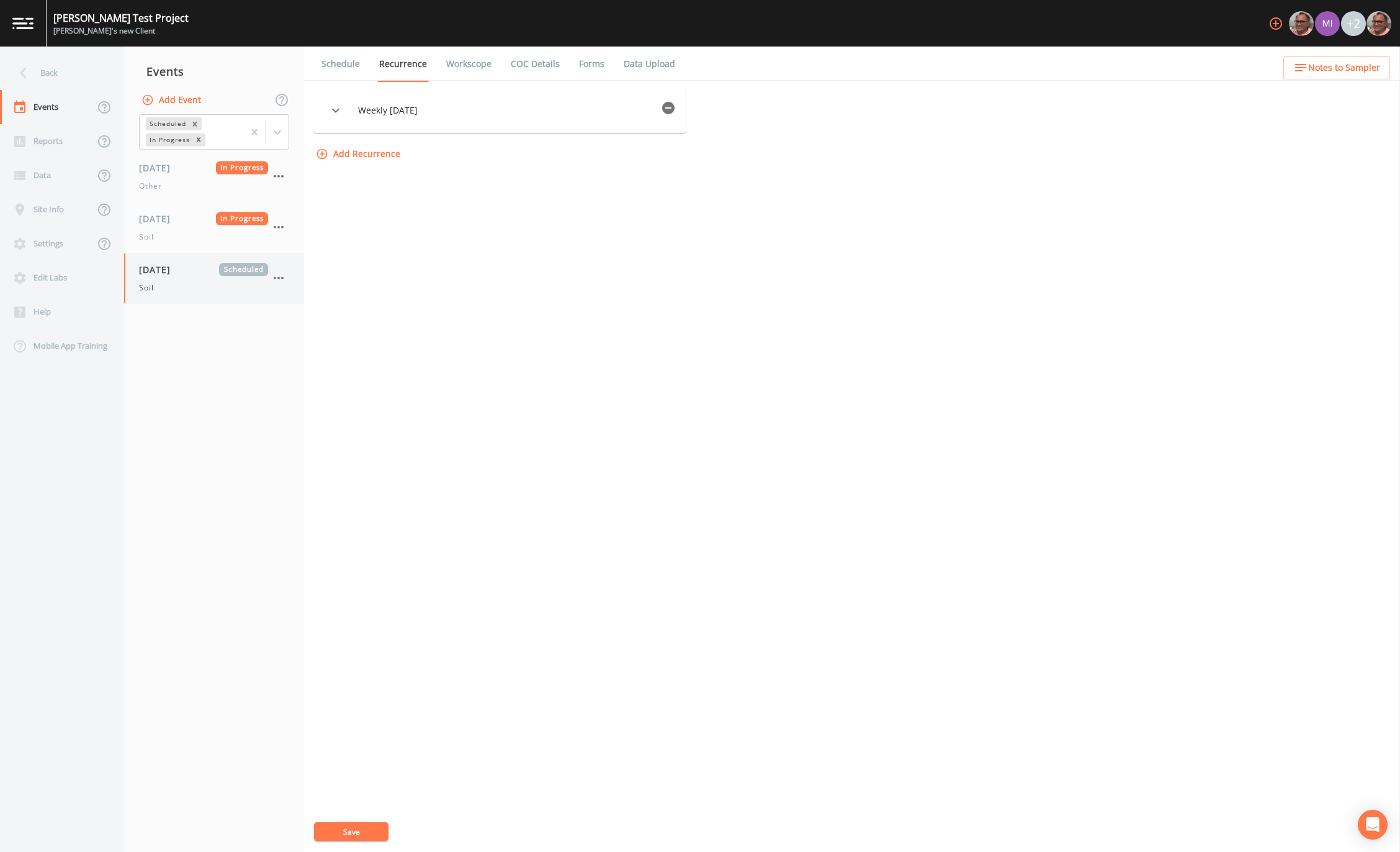
click at [192, 283] on div "Soil" at bounding box center [203, 288] width 129 height 11
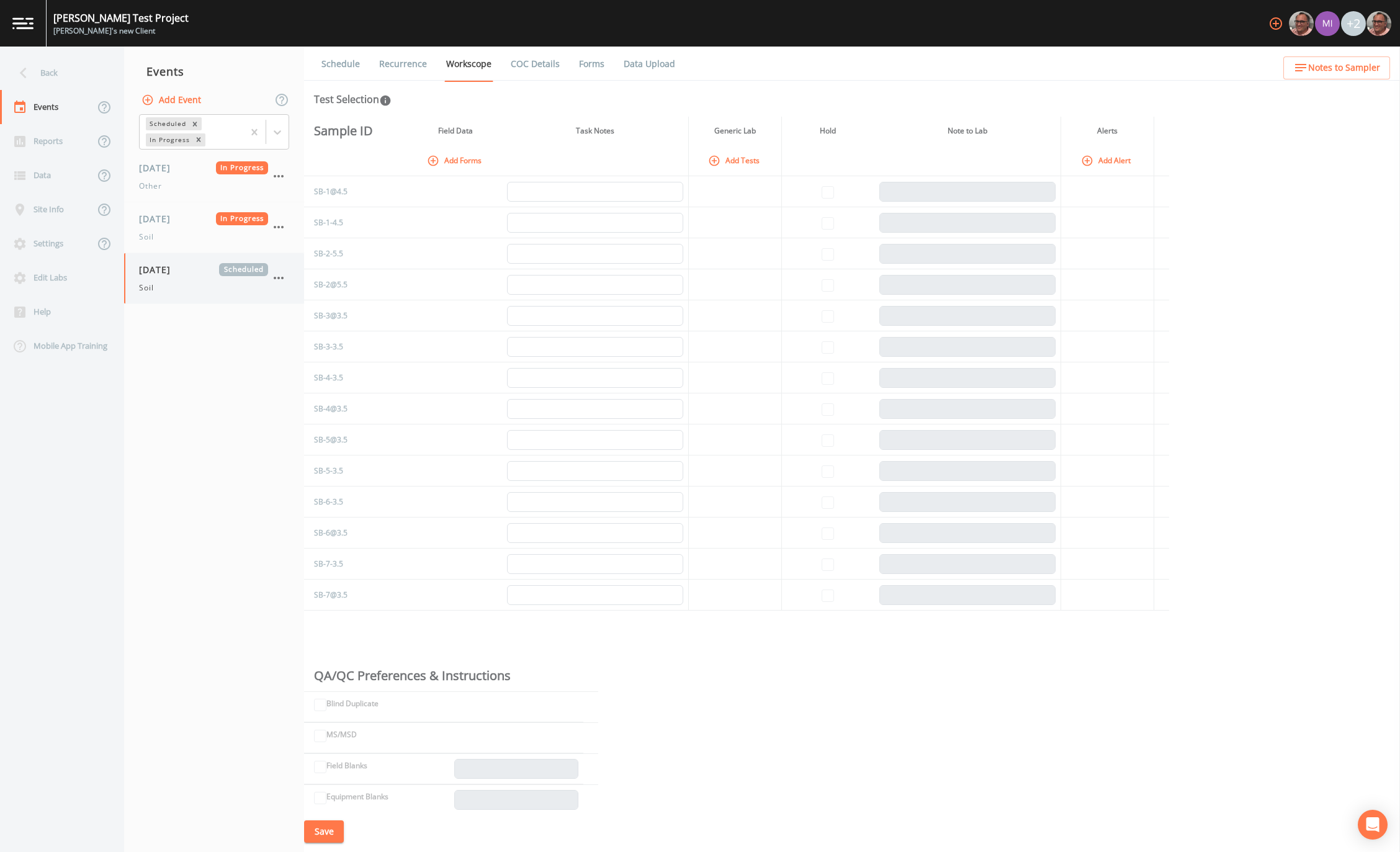
click at [165, 271] on span "09/11/2025" at bounding box center [159, 269] width 41 height 13
click at [278, 279] on icon "button" at bounding box center [279, 278] width 15 height 15
click at [205, 448] on div at bounding box center [700, 426] width 1400 height 852
click at [239, 514] on nav "Events Add Event Scheduled In Progress 09/04/2021 In Progress Other 09/30/2022 …" at bounding box center [215, 449] width 180 height 806
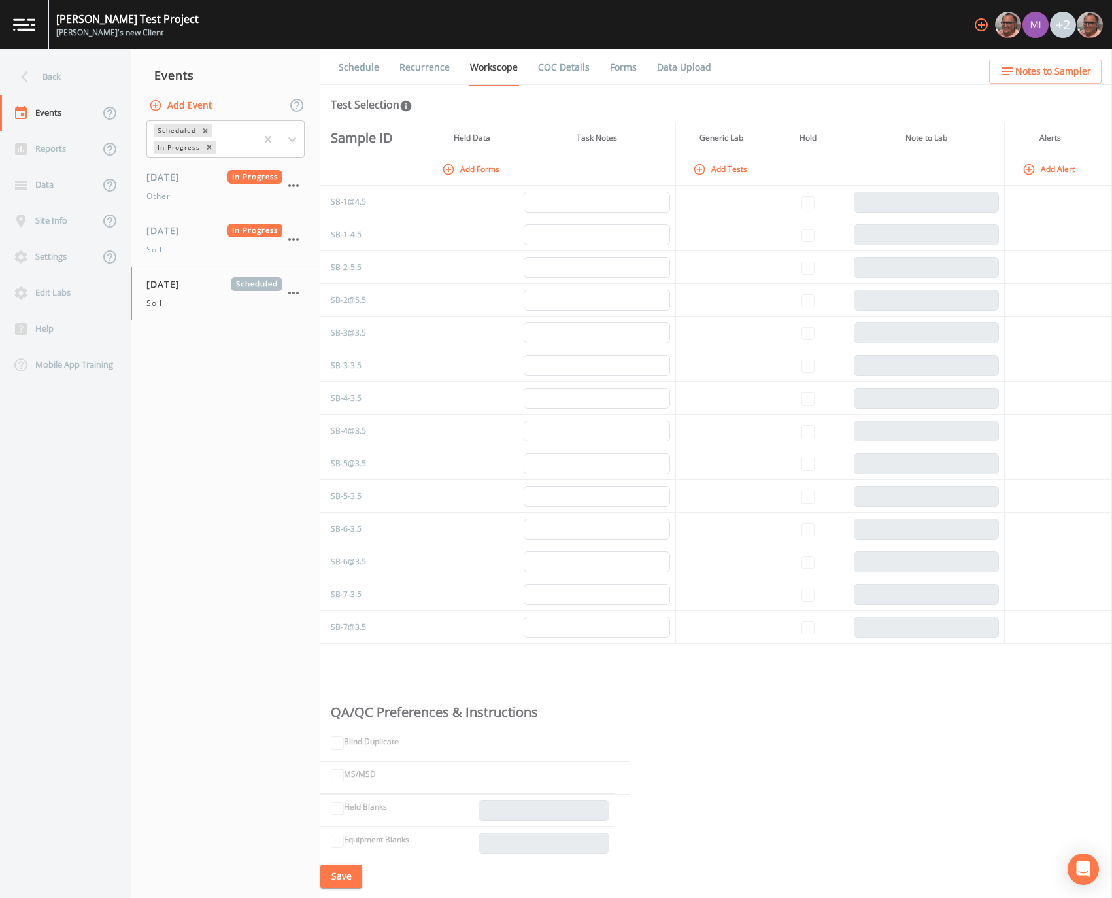
click at [811, 27] on div "Mike Test Project Mike's new Client +2" at bounding box center [556, 24] width 1112 height 49
click at [429, 74] on link "Recurrence" at bounding box center [425, 67] width 54 height 37
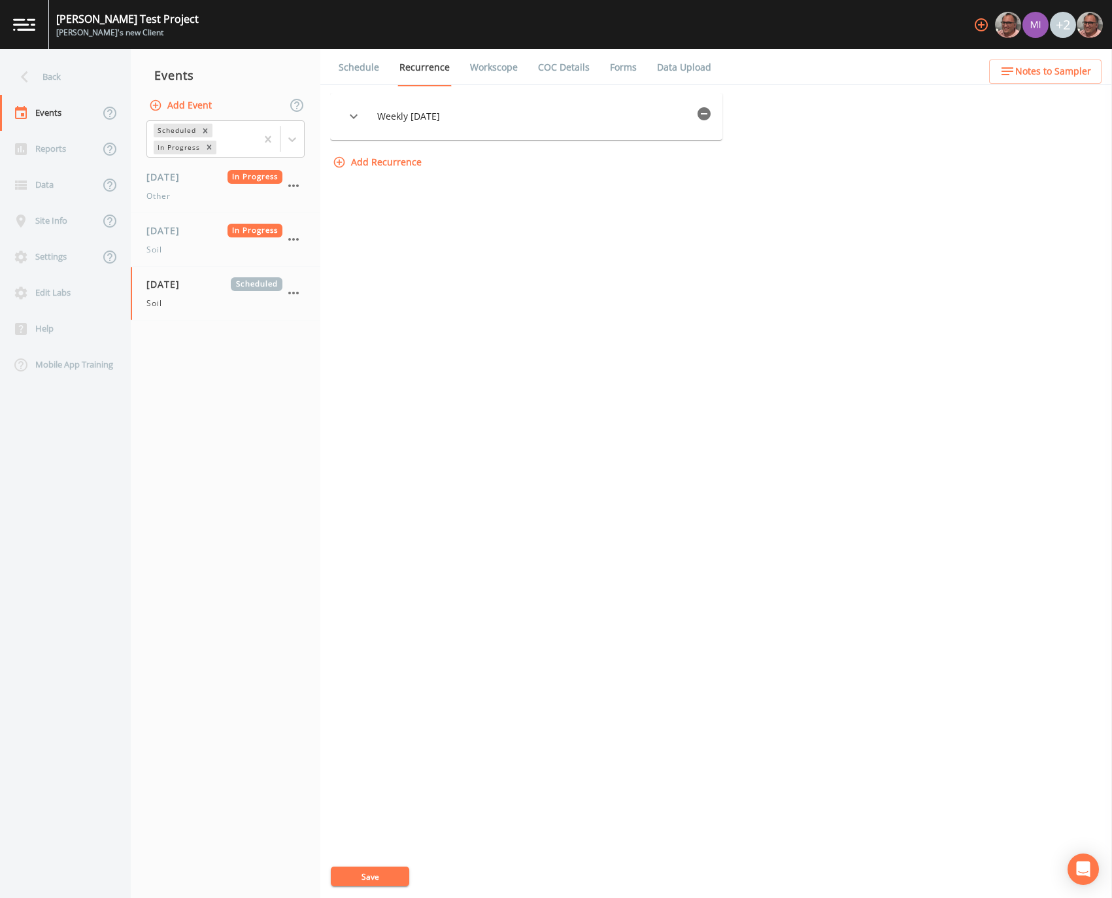
drag, startPoint x: 375, startPoint y: 477, endPoint x: 830, endPoint y: 61, distance: 616.1
click at [830, 61] on div "Schedule Recurrence Workscope COC Details Forms Data Upload Weekly on Thursday …" at bounding box center [716, 473] width 792 height 849
click at [454, 290] on div "Weekly on Thursday Options Type Weekly WEEKLY Days of Week Monday Tuesday Wedne…" at bounding box center [716, 495] width 772 height 805
click at [706, 114] on icon "button" at bounding box center [704, 114] width 16 height 16
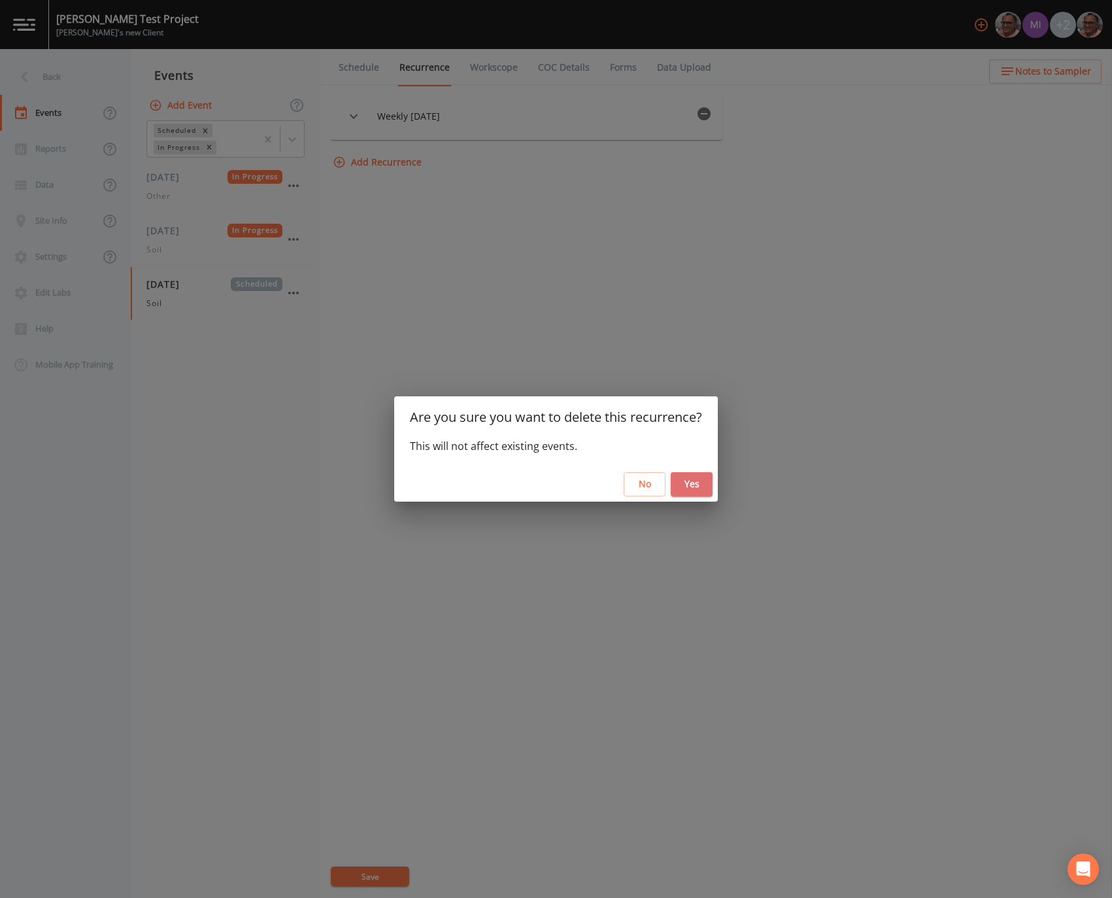
click at [693, 477] on button "Yes" at bounding box center [692, 484] width 42 height 24
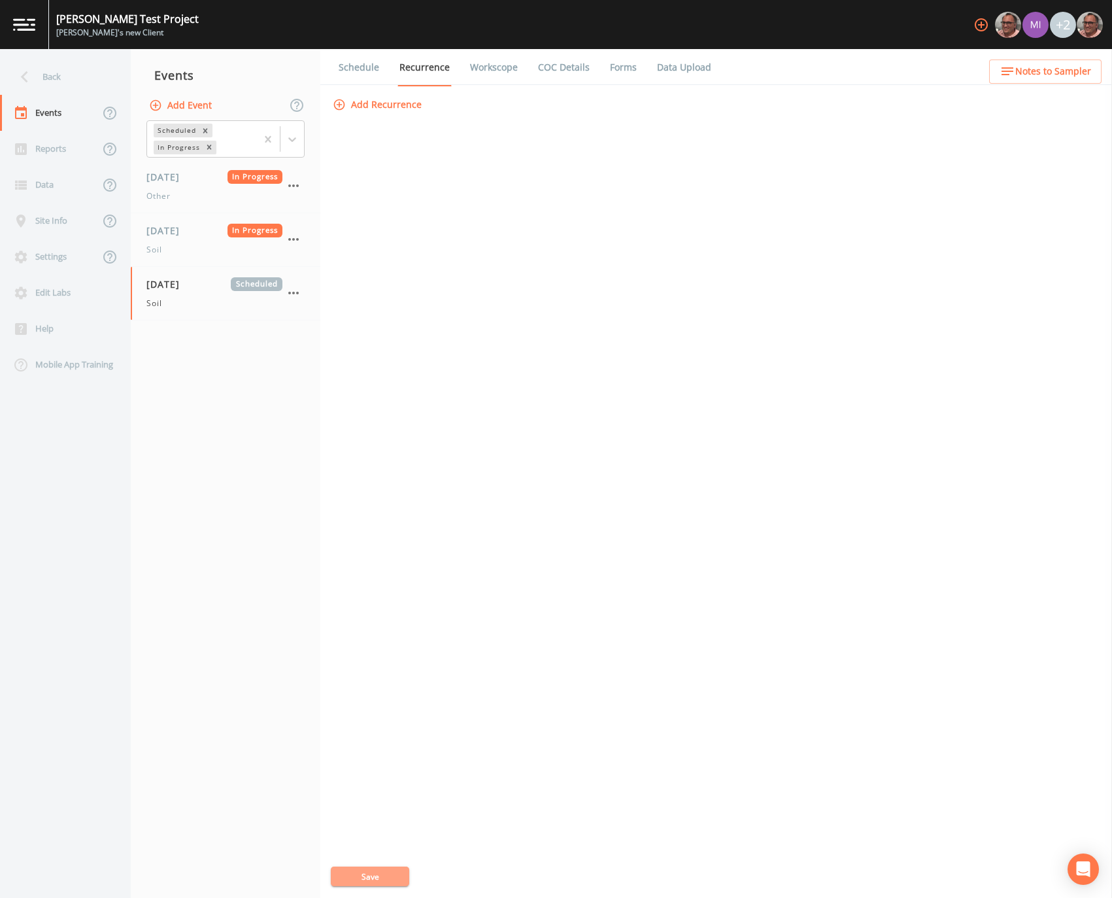
click at [396, 883] on button "Save" at bounding box center [370, 876] width 78 height 20
click at [562, 530] on div "Add Recurrence Save" at bounding box center [716, 495] width 772 height 805
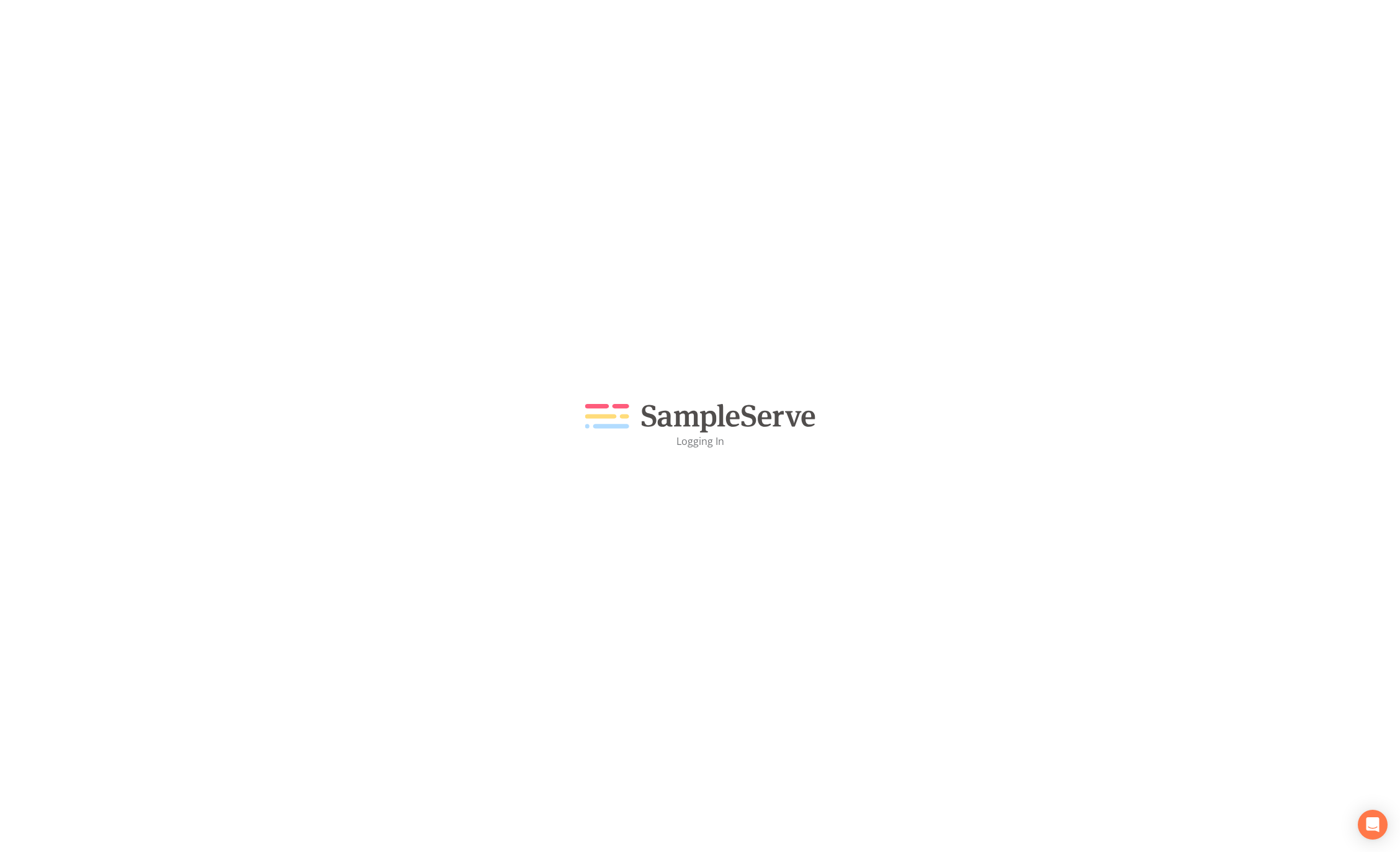
click at [140, 469] on div "Logging In" at bounding box center [700, 426] width 1400 height 852
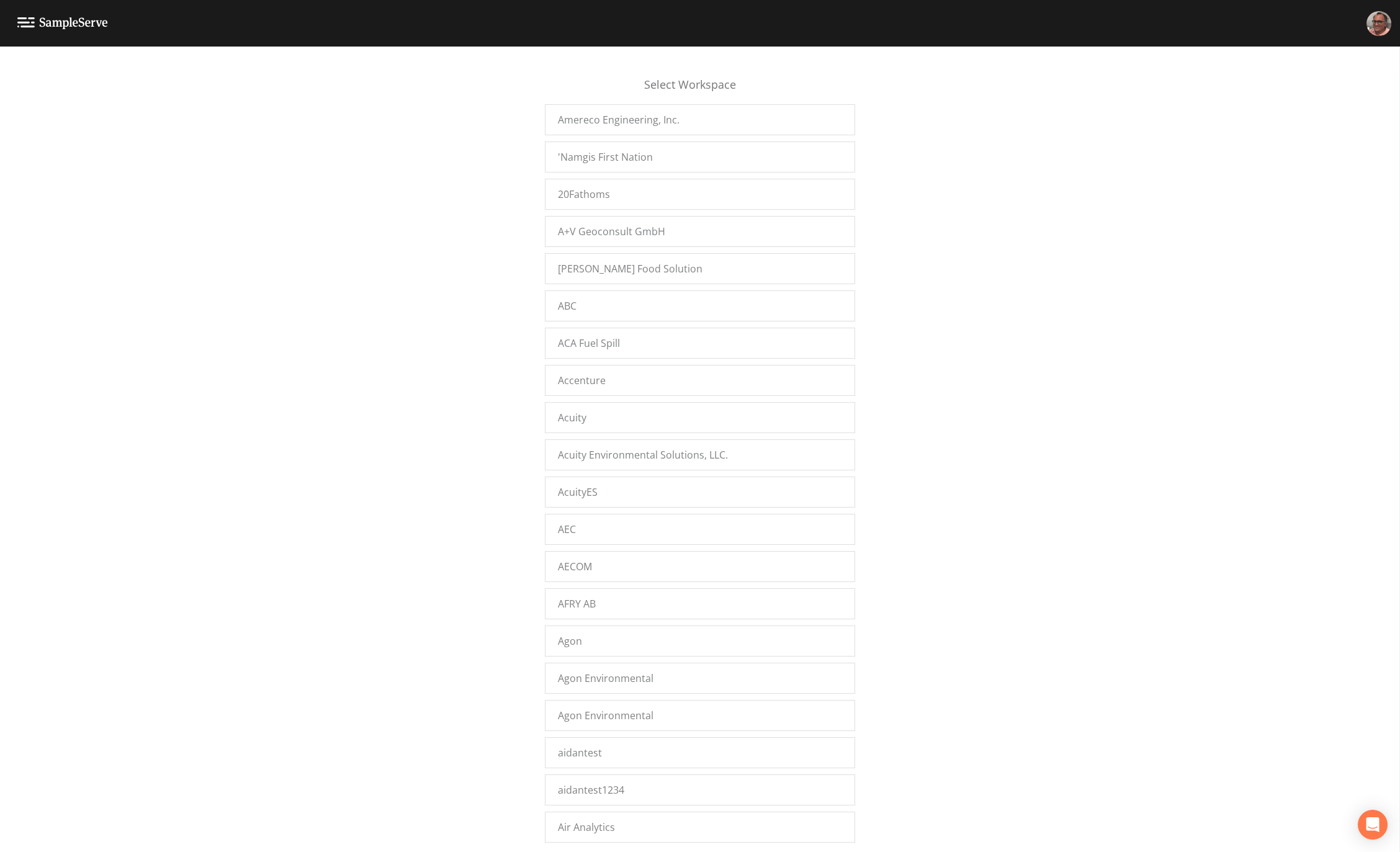
click at [1005, 273] on div "Select Workspace Amereco Engineering, Inc. 'Namgis First Nation 20Fathoms A+V G…" at bounding box center [700, 453] width 1400 height 789
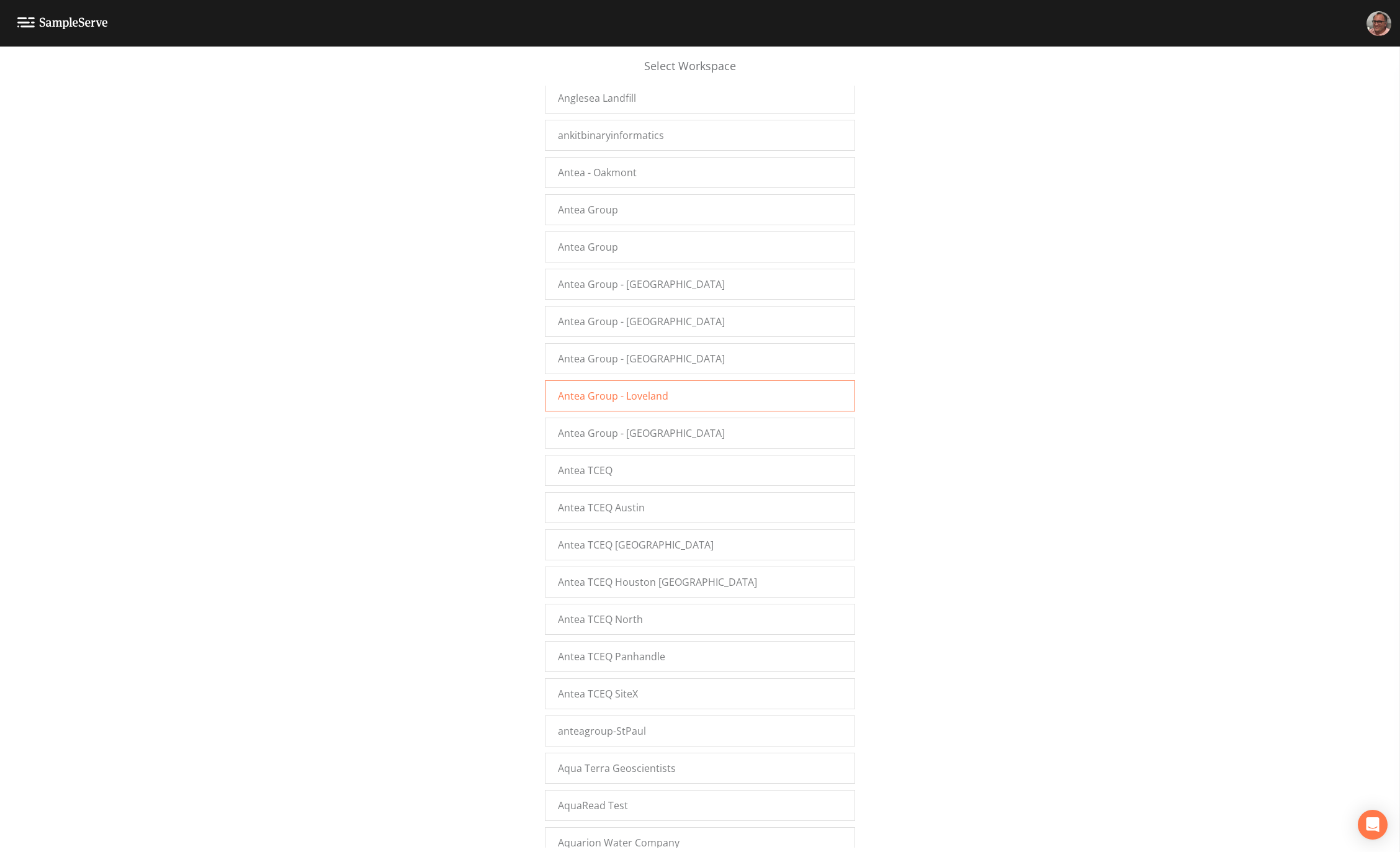
scroll to position [1178, 0]
click at [999, 451] on div "Select Workspace Amereco Engineering, Inc. 'Namgis First Nation 20Fathoms A+V G…" at bounding box center [700, 453] width 1400 height 789
click at [640, 646] on div "[PERSON_NAME]'s Vac Pots" at bounding box center [700, 654] width 310 height 31
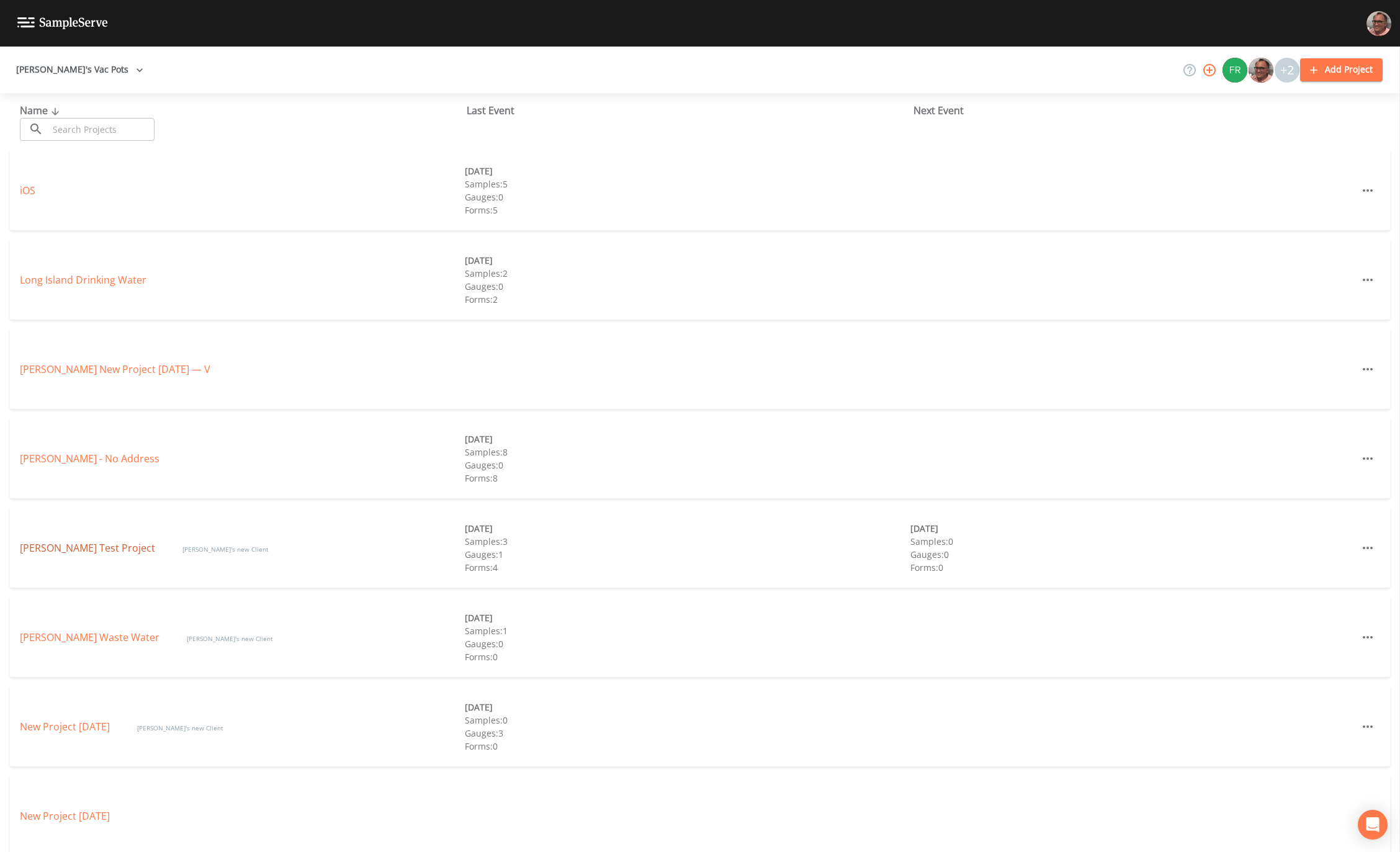
click at [37, 546] on link "[PERSON_NAME] Test Project" at bounding box center [88, 547] width 138 height 13
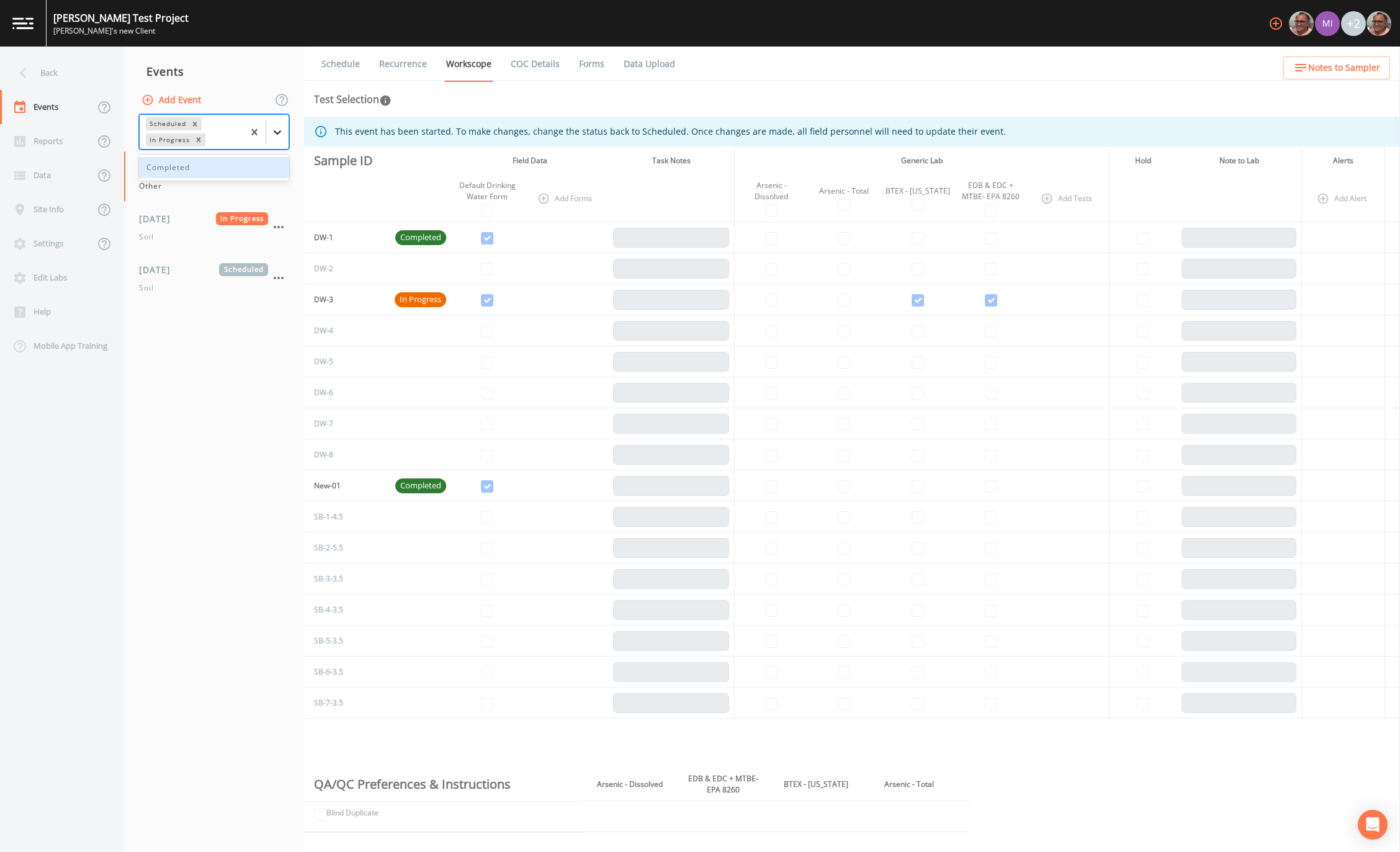
click at [275, 134] on icon at bounding box center [277, 132] width 12 height 12
click at [182, 164] on div "Completed" at bounding box center [214, 167] width 150 height 21
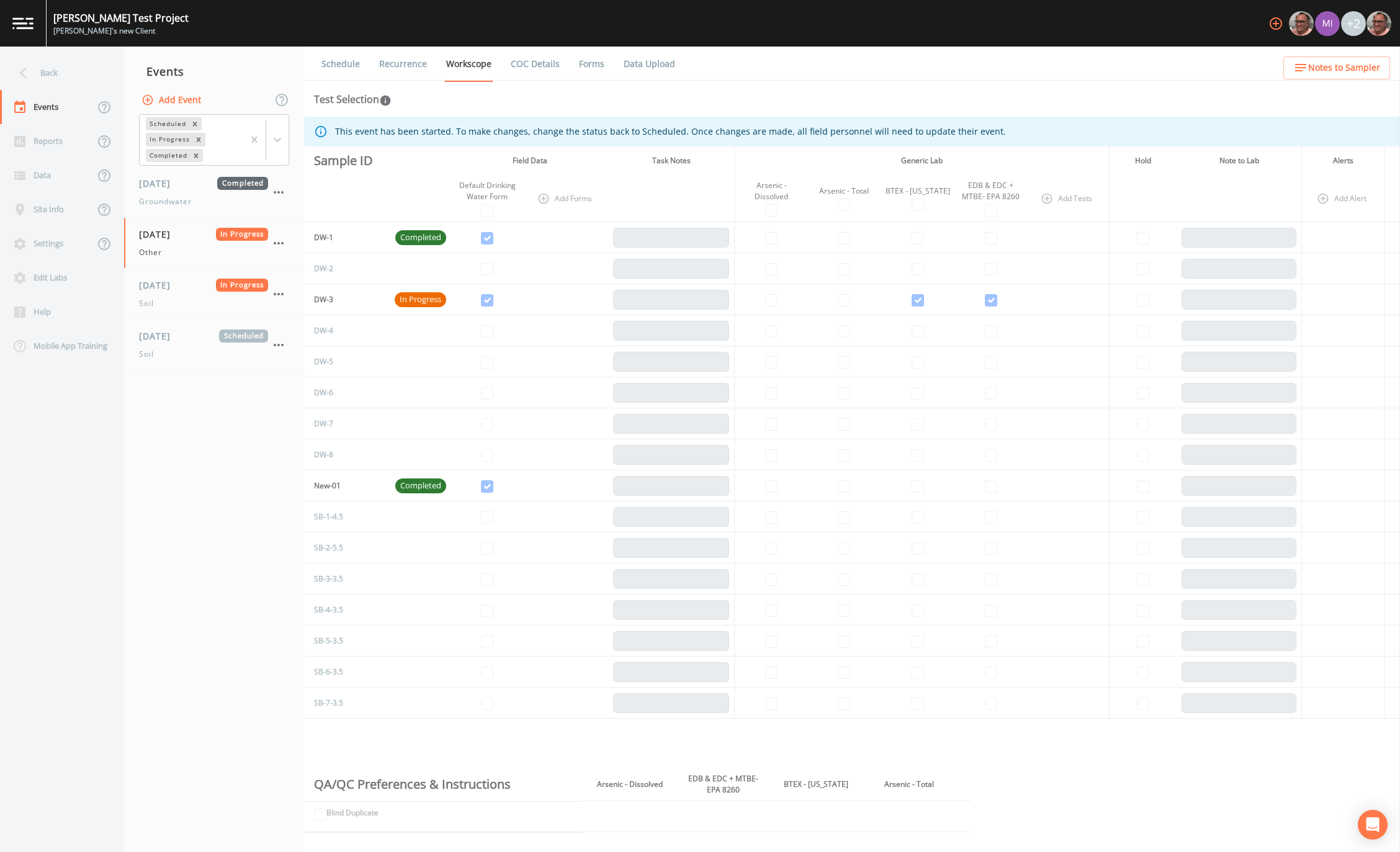
click at [197, 498] on nav "Events Add Event Scheduled In Progress Completed [DATE] Completed Groundwater […" at bounding box center [215, 449] width 180 height 806
click at [46, 146] on div "Reports" at bounding box center [47, 141] width 94 height 34
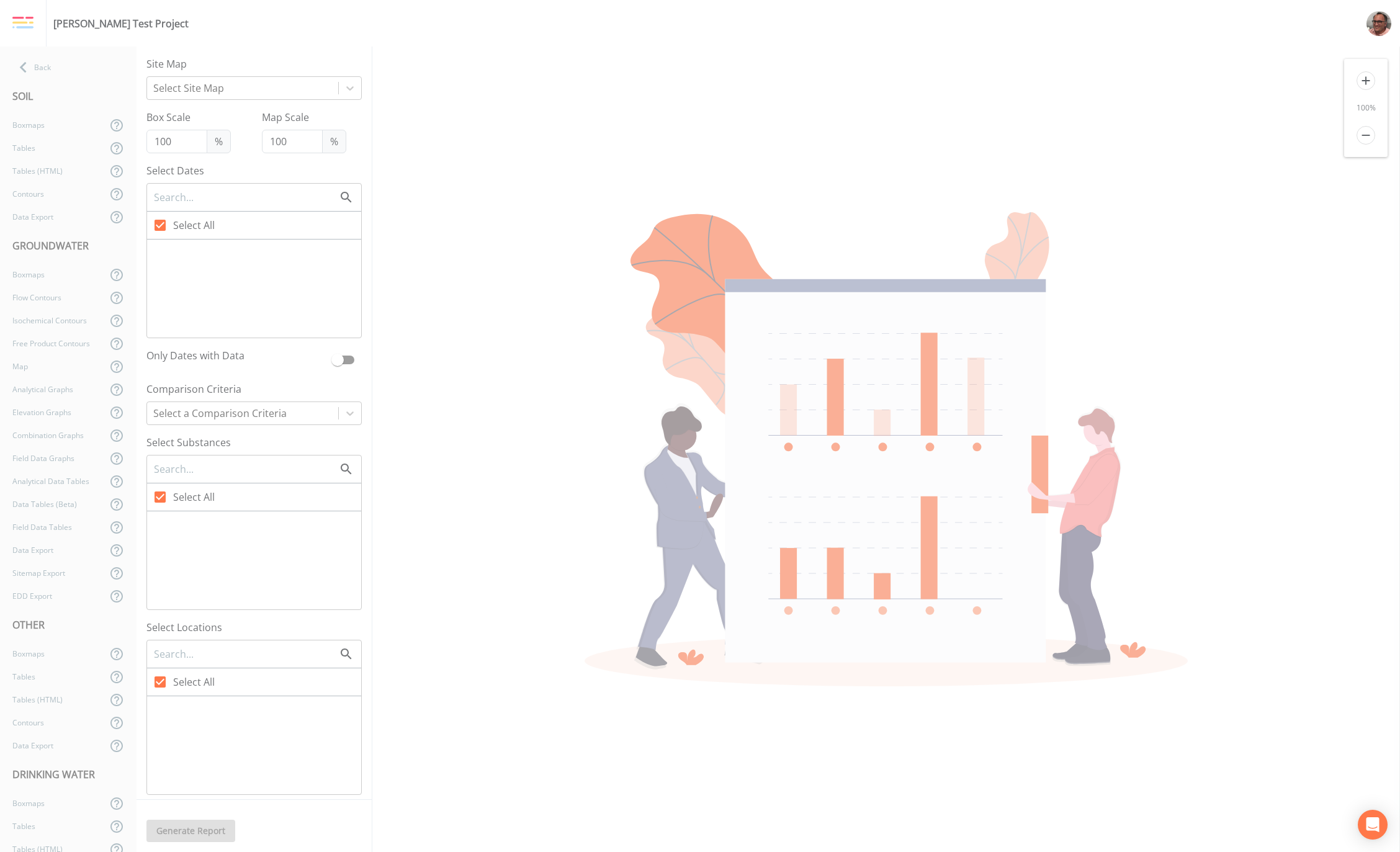
checkbox input "false"
checkbox input "true"
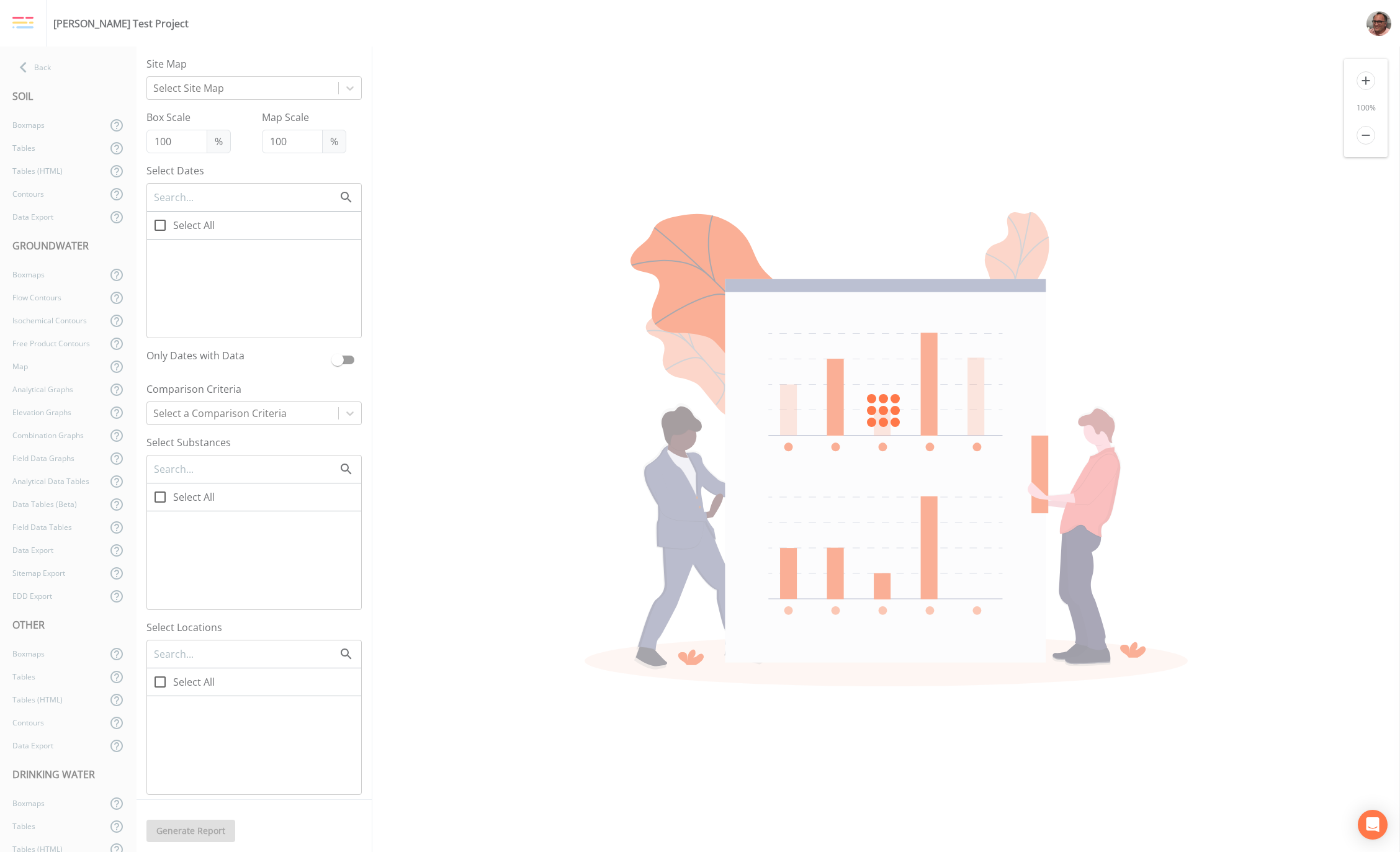
checkbox input "true"
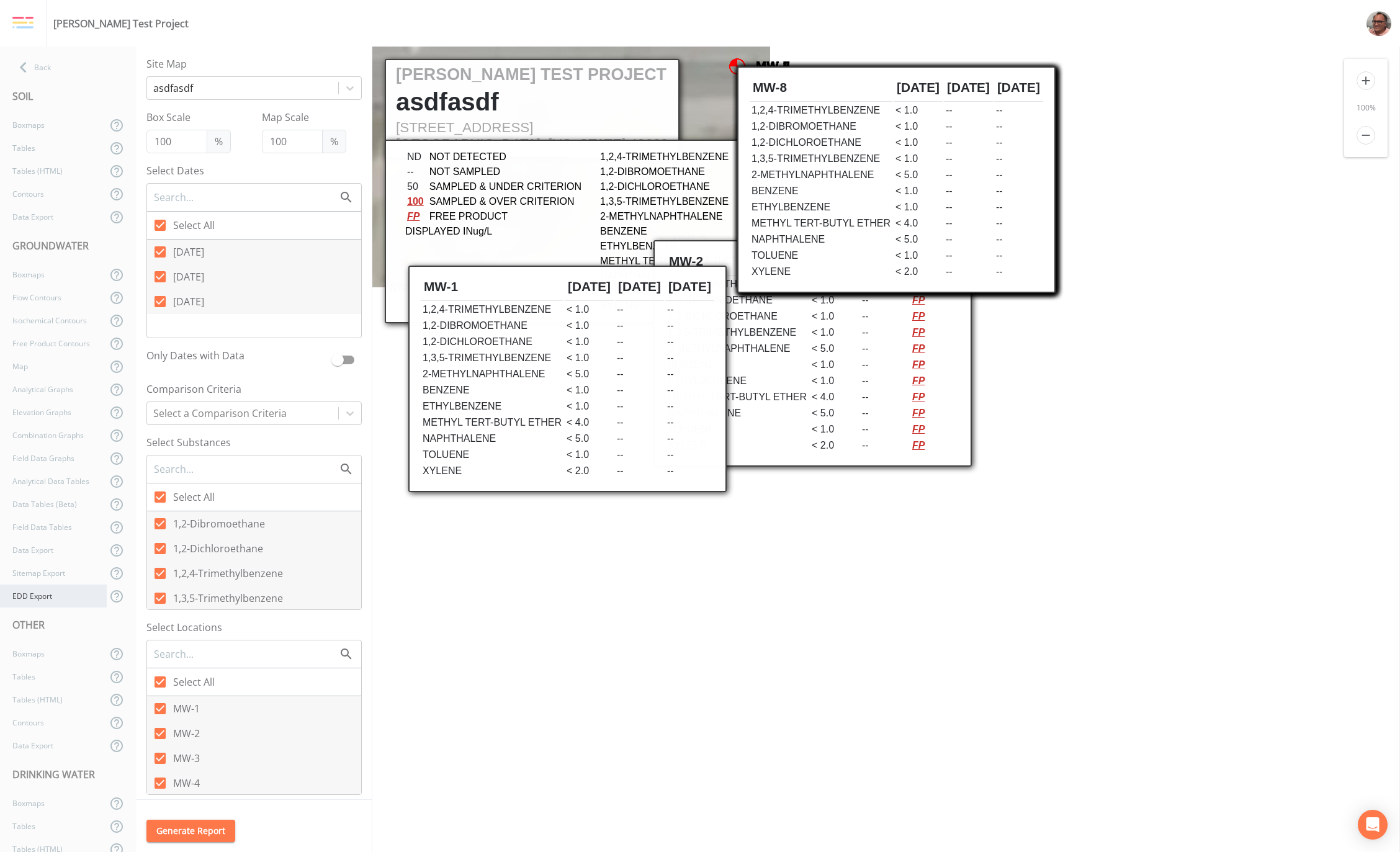
click at [53, 596] on div "EDD Export" at bounding box center [53, 596] width 106 height 23
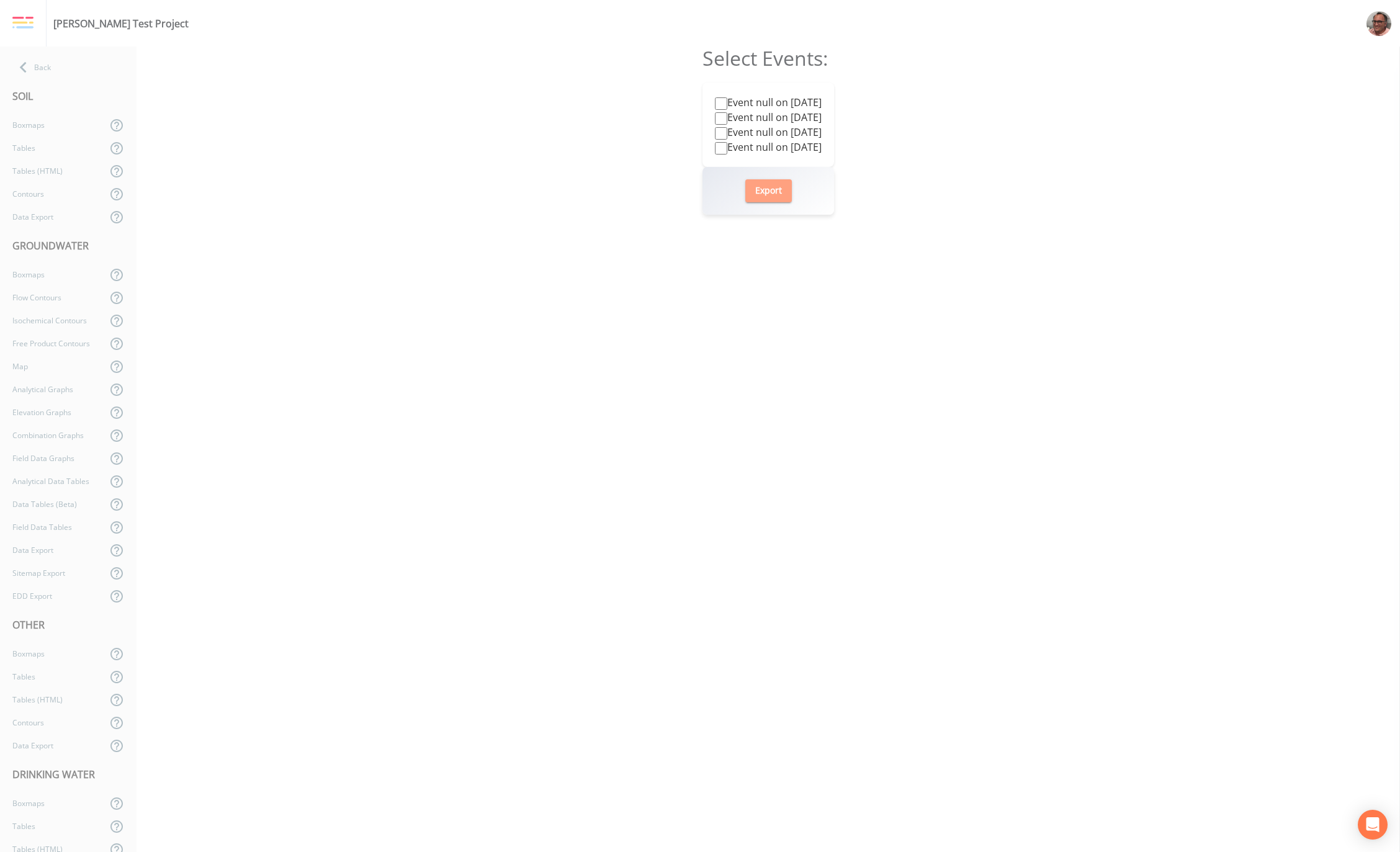
click at [768, 194] on button "Export" at bounding box center [768, 191] width 47 height 23
click at [715, 103] on input "Event null on 2025-09-11" at bounding box center [720, 103] width 12 height 12
checkbox input "true"
click at [769, 191] on button "Export" at bounding box center [768, 191] width 47 height 23
click at [715, 102] on input "Event null on 2025-09-11" at bounding box center [720, 103] width 12 height 12
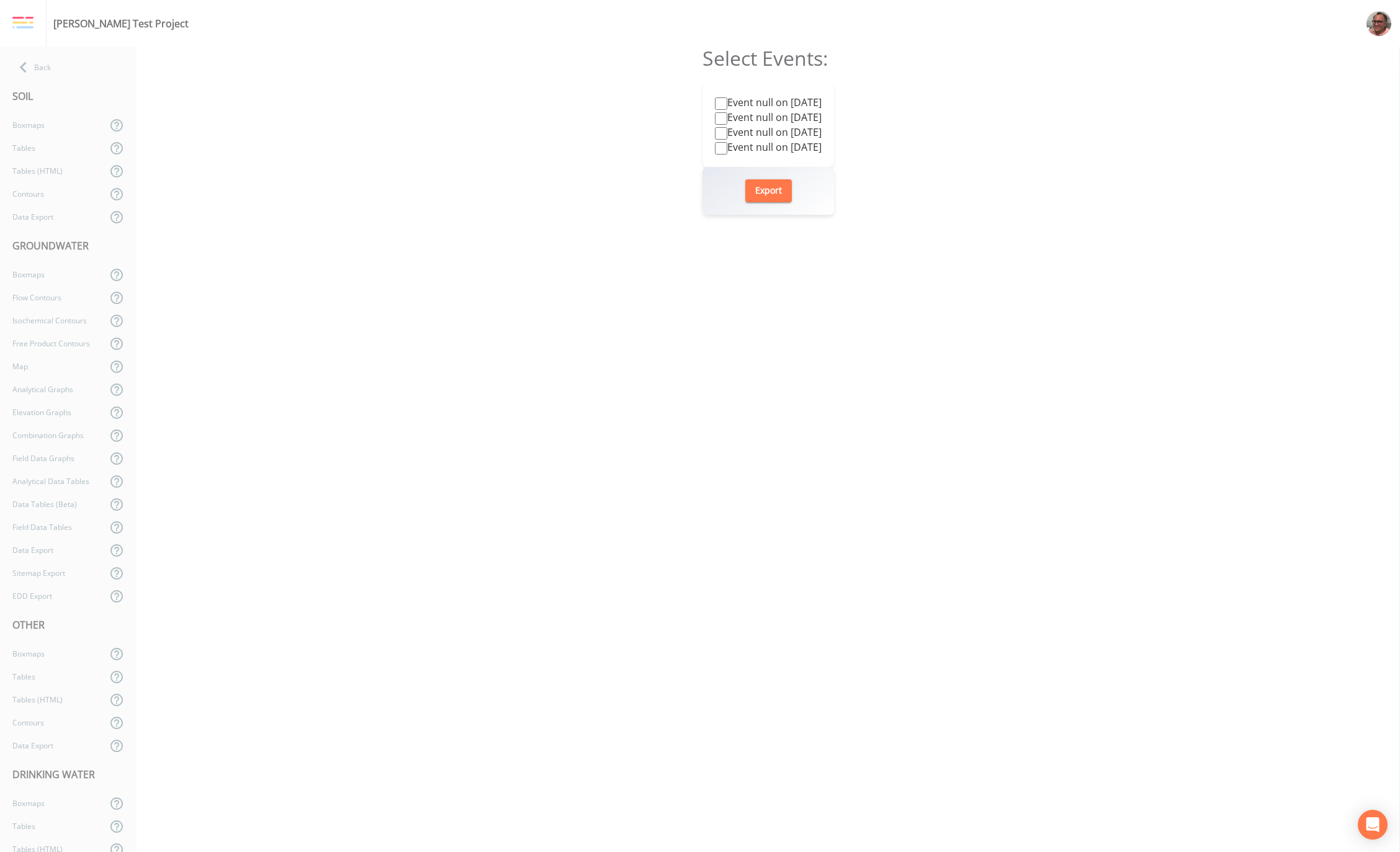
checkbox input "false"
click at [715, 118] on input "Event null on 2022-09-30" at bounding box center [720, 118] width 12 height 12
click at [771, 194] on button "Export" at bounding box center [768, 191] width 47 height 23
click at [715, 119] on input "Event null on 2022-09-30" at bounding box center [720, 118] width 12 height 12
checkbox input "false"
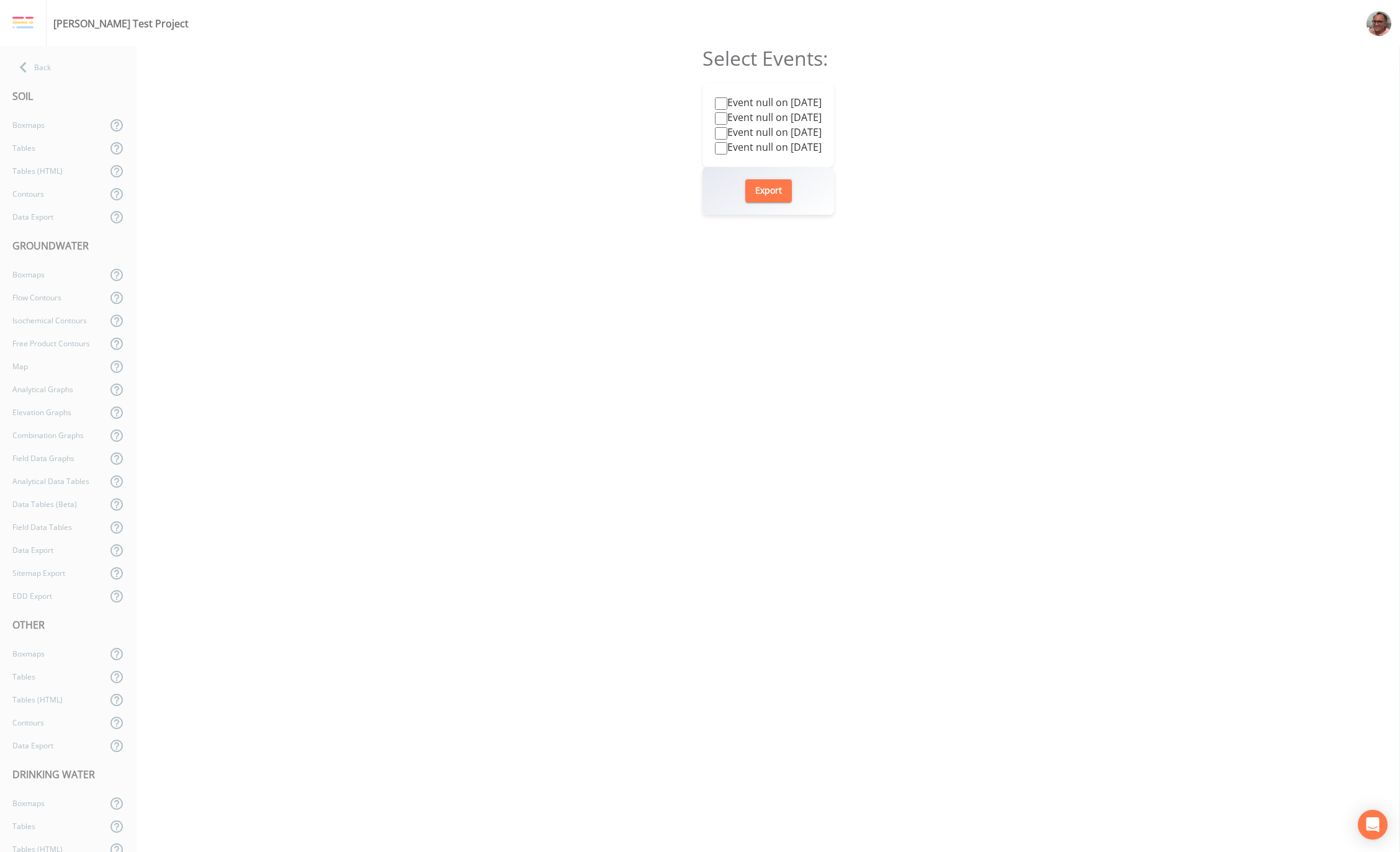
click at [715, 134] on input "Event null on 2021-09-04" at bounding box center [720, 133] width 12 height 12
checkbox input "true"
click at [762, 194] on button "Export" at bounding box center [768, 191] width 47 height 23
click at [715, 102] on input "Event null on 2025-09-11" at bounding box center [720, 103] width 12 height 12
checkbox input "true"
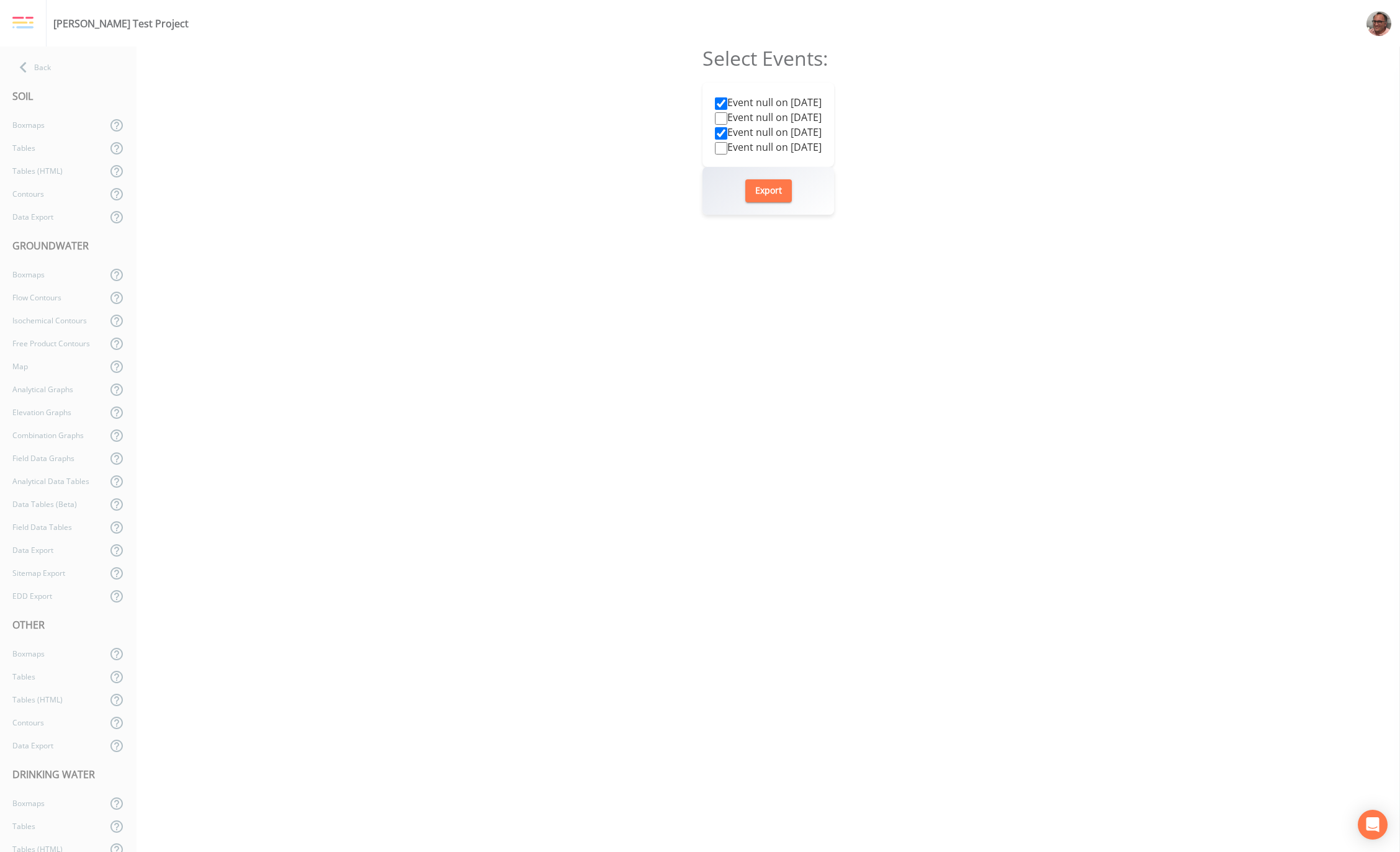
click at [715, 137] on input "Event null on 2021-09-04" at bounding box center [720, 133] width 12 height 12
checkbox input "false"
click at [775, 192] on button "Export" at bounding box center [768, 191] width 47 height 23
click at [715, 98] on input "Event null on 2025-09-11" at bounding box center [720, 103] width 12 height 12
checkbox input "false"
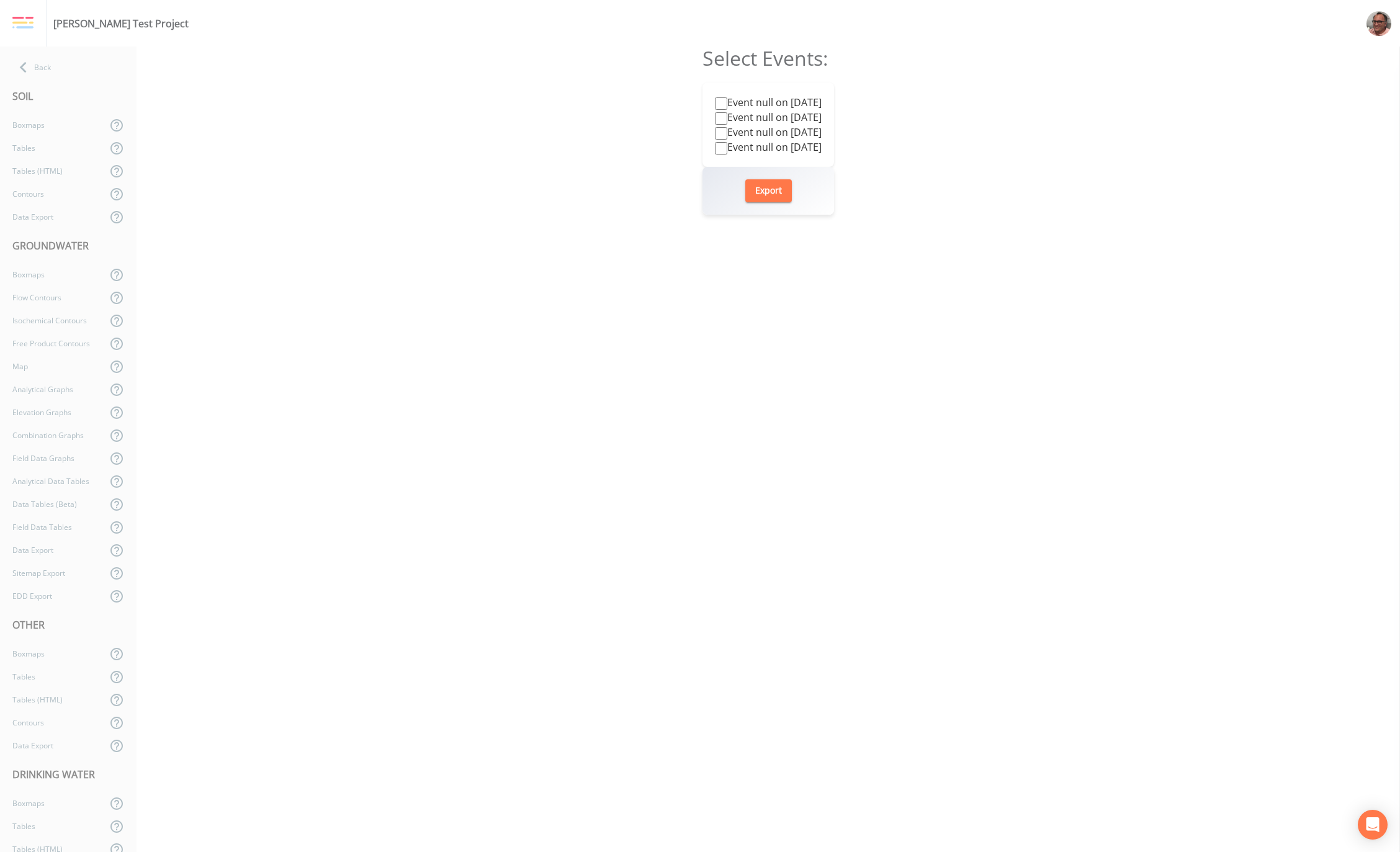
click at [715, 120] on input "Event null on 2022-09-30" at bounding box center [720, 118] width 12 height 12
click at [767, 193] on button "Export" at bounding box center [768, 191] width 47 height 23
click at [636, 360] on div "Select Events: Event null on 2025-09-11 Event null on 2022-09-30 Event null on …" at bounding box center [768, 449] width 1263 height 806
click at [715, 123] on input "Event null on 2022-09-30" at bounding box center [720, 118] width 12 height 12
checkbox input "false"
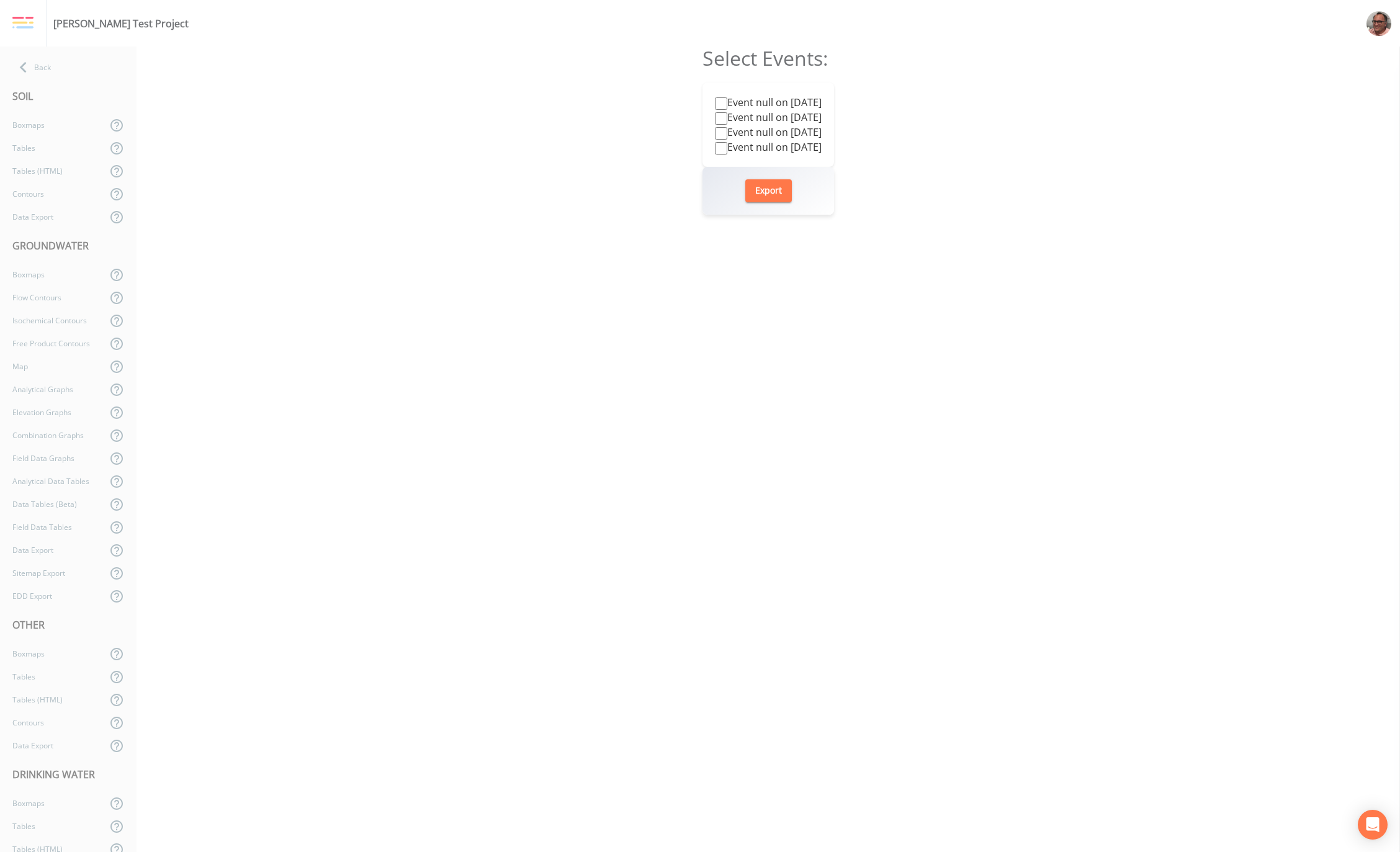
click at [715, 137] on input "Event null on 2021-09-04" at bounding box center [720, 133] width 12 height 12
click at [763, 188] on button "Export" at bounding box center [768, 191] width 47 height 23
click at [717, 134] on input "Event null on 2021-09-04" at bounding box center [720, 133] width 12 height 12
checkbox input "false"
click at [715, 147] on input "Event null on 2021-04-03" at bounding box center [720, 148] width 12 height 12
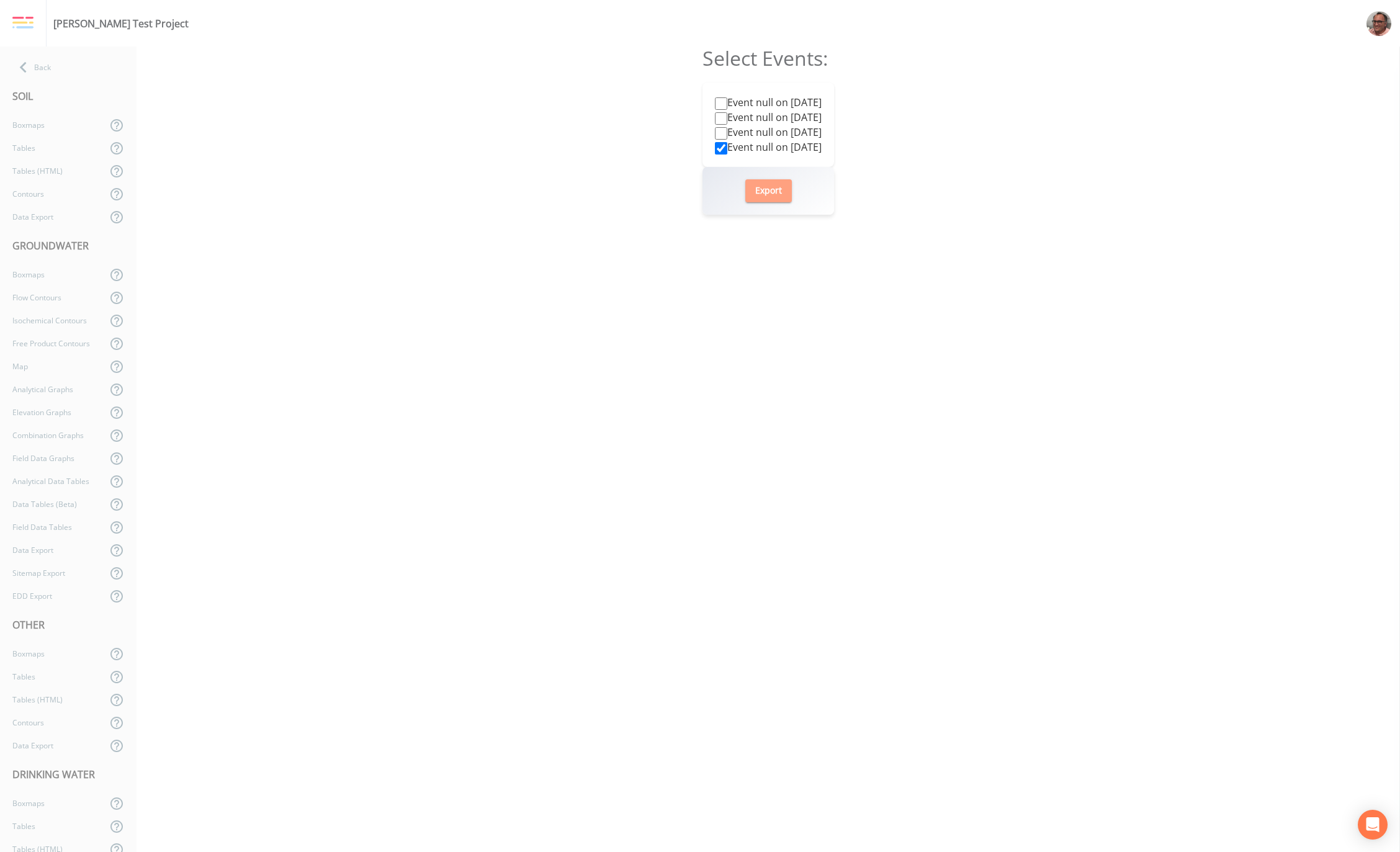
click at [775, 187] on button "Export" at bounding box center [768, 191] width 47 height 23
click at [715, 150] on input "Event null on 2021-04-03" at bounding box center [720, 148] width 12 height 12
checkbox input "false"
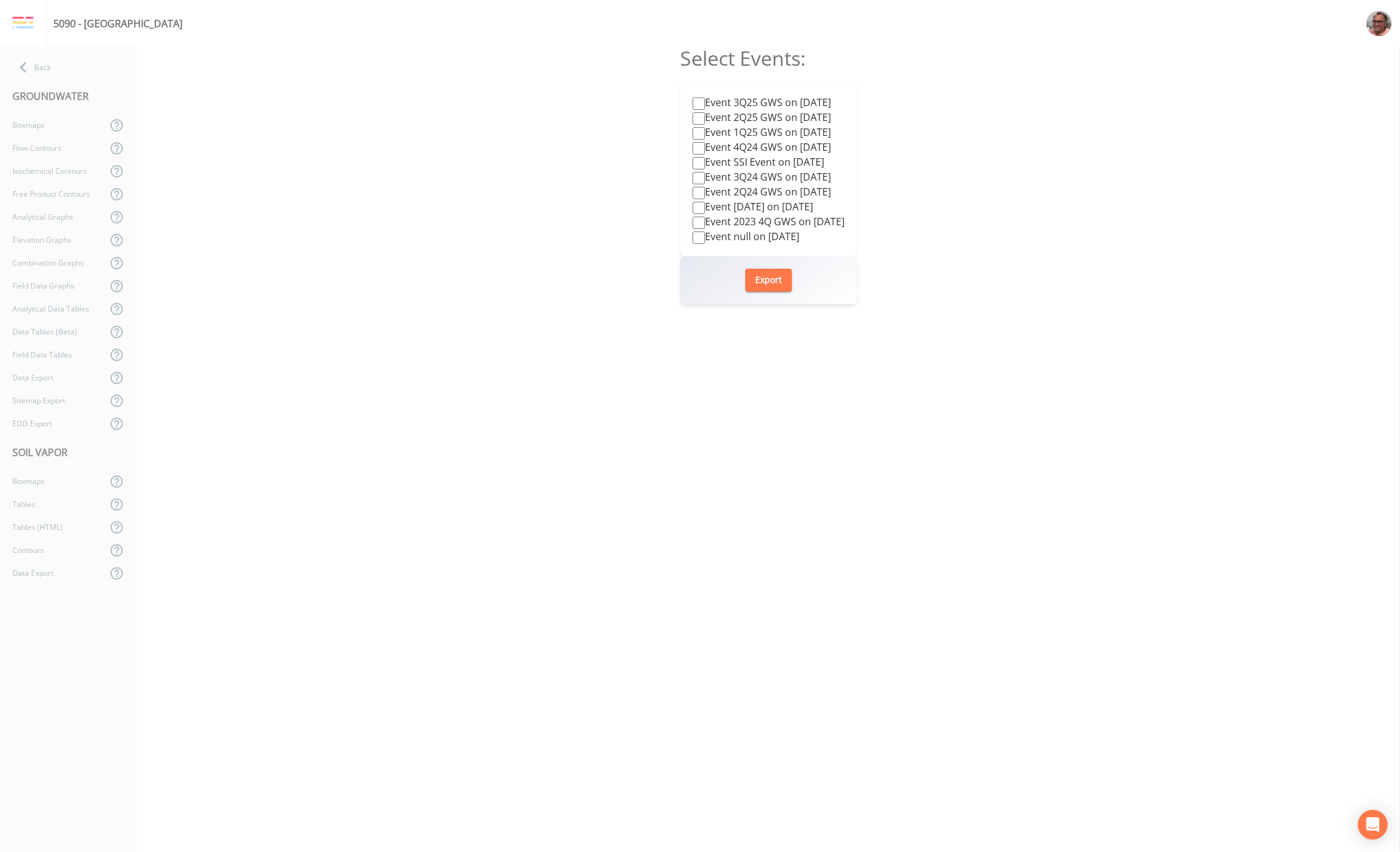
click at [693, 101] on input "Event 3Q25 GWS on [DATE]" at bounding box center [699, 103] width 12 height 12
checkbox input "true"
click at [768, 275] on button "Export" at bounding box center [768, 280] width 47 height 23
click at [693, 105] on input "Event 3Q25 GWS on [DATE]" at bounding box center [699, 103] width 12 height 12
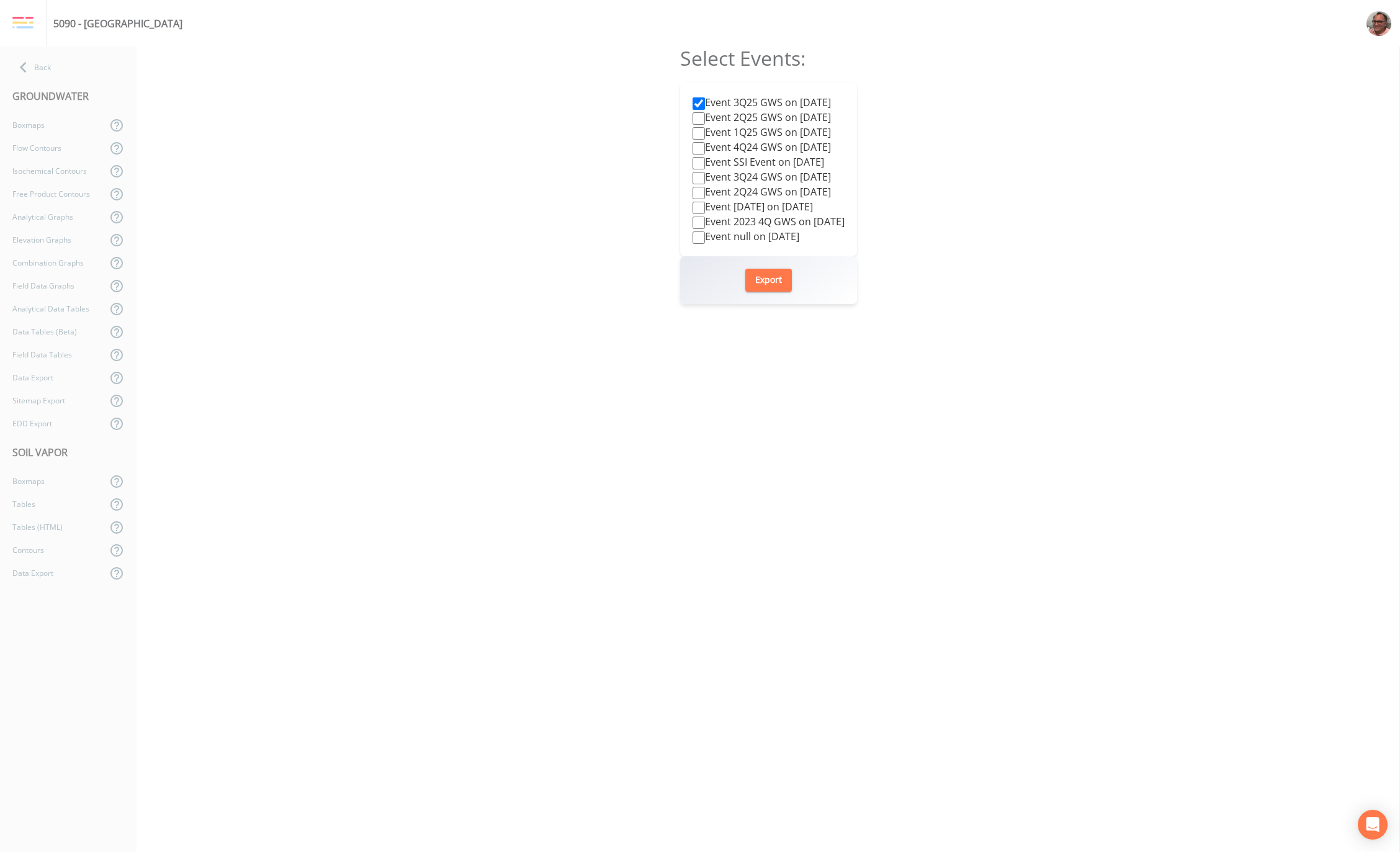
checkbox input "true"
click at [693, 120] on input "Event 2Q25 GWS on [DATE]" at bounding box center [699, 118] width 12 height 12
checkbox input "true"
click at [693, 102] on input "Event 3Q25 GWS on [DATE]" at bounding box center [699, 103] width 12 height 12
checkbox input "false"
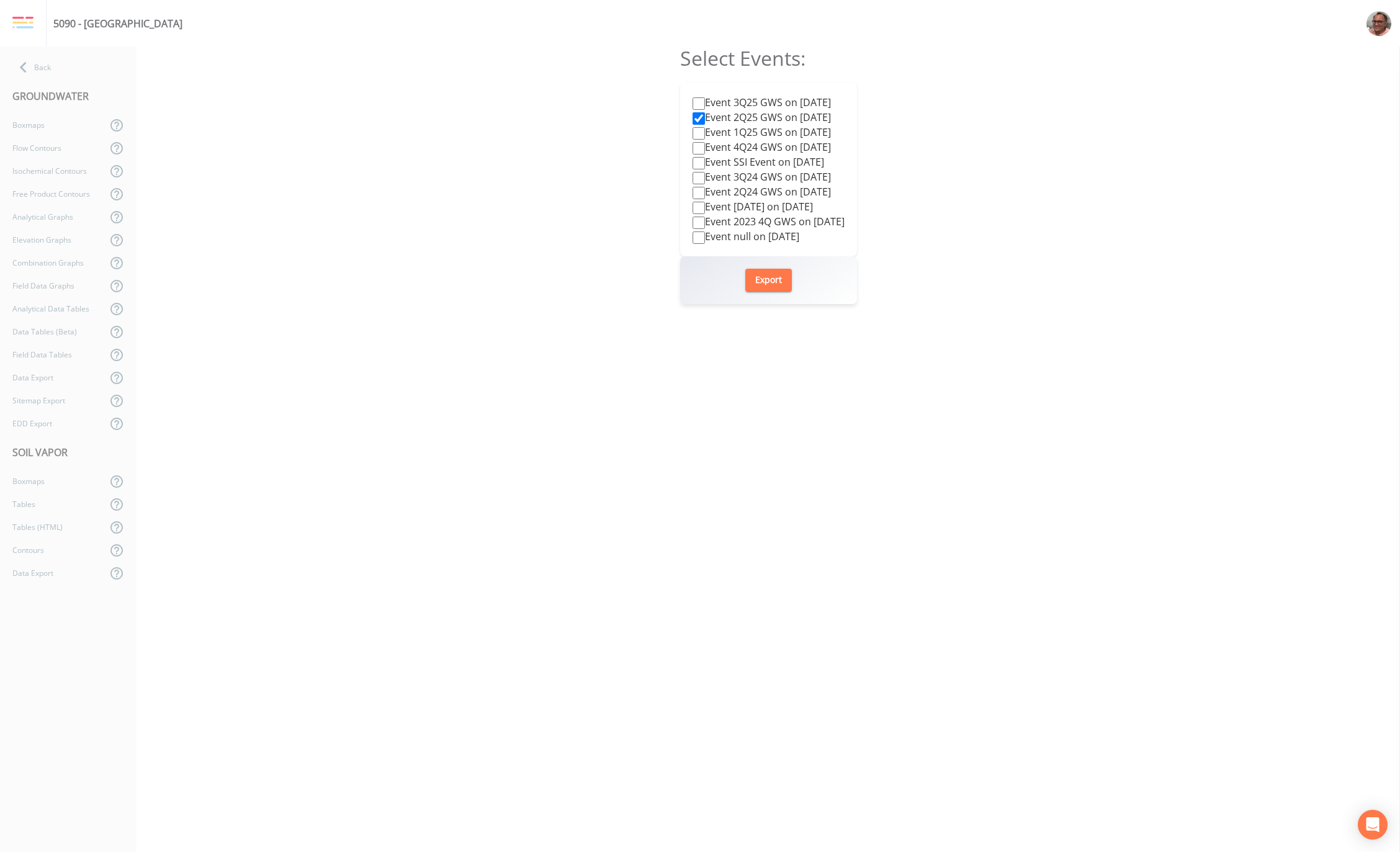
click at [773, 280] on button "Export" at bounding box center [768, 280] width 47 height 23
